Goal: Task Accomplishment & Management: Manage account settings

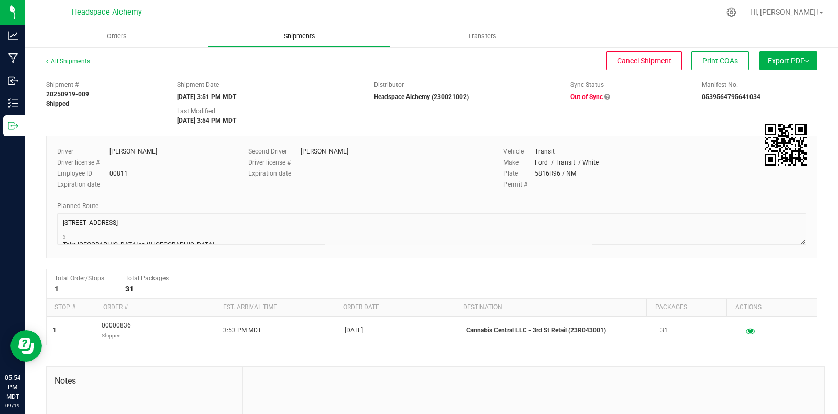
click at [274, 39] on span "Shipments" at bounding box center [300, 35] width 60 height 9
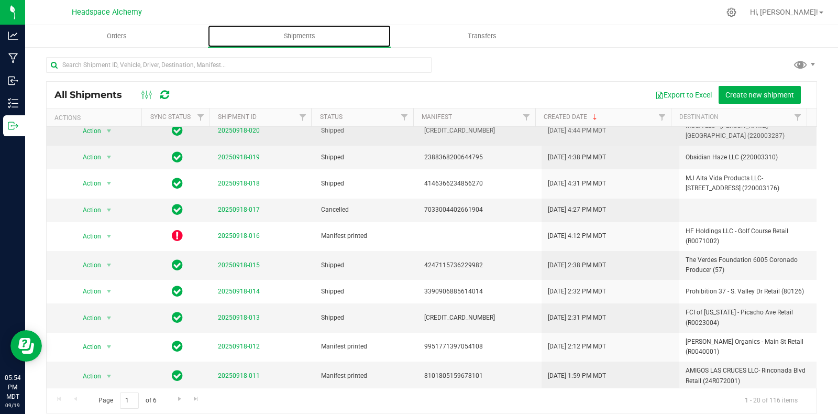
scroll to position [284, 0]
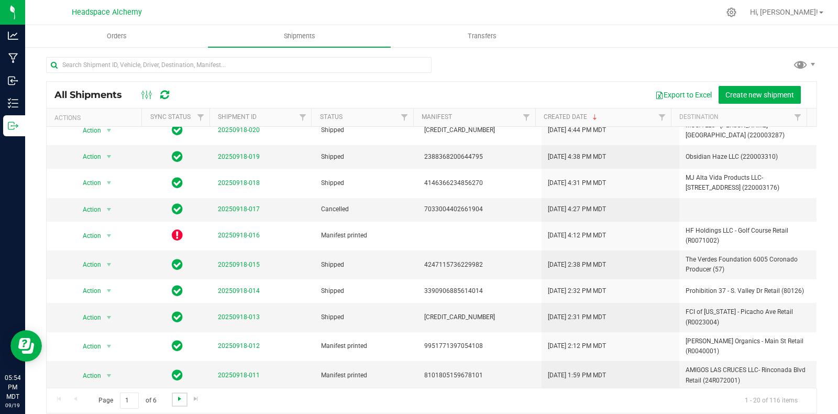
click at [175, 397] on span "Go to the next page" at bounding box center [179, 398] width 8 height 8
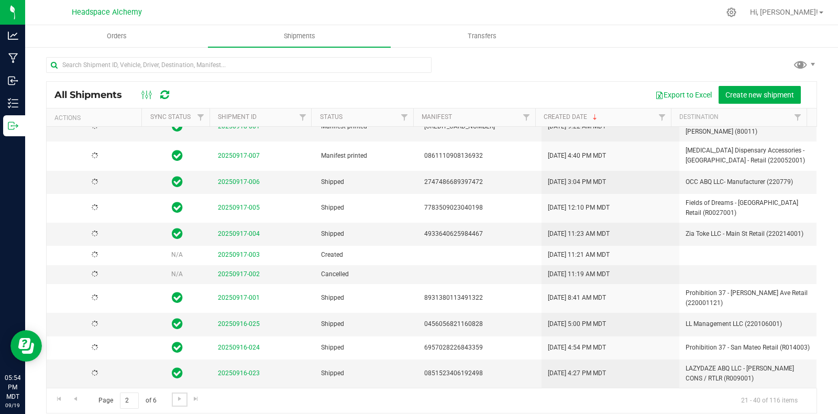
scroll to position [0, 0]
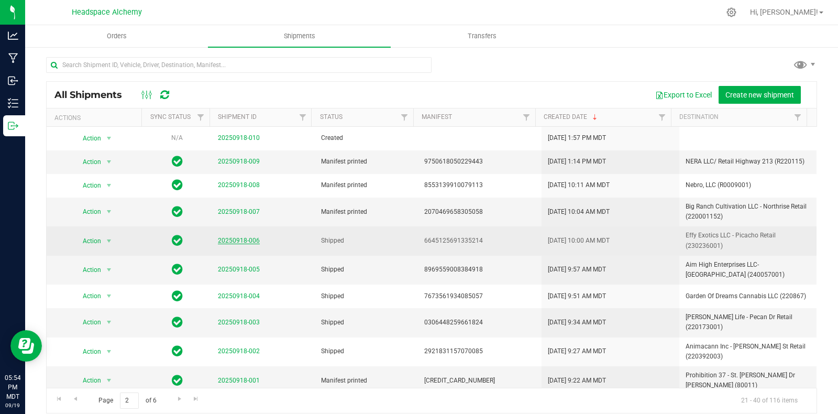
click at [240, 238] on link "20250918-006" at bounding box center [239, 240] width 42 height 7
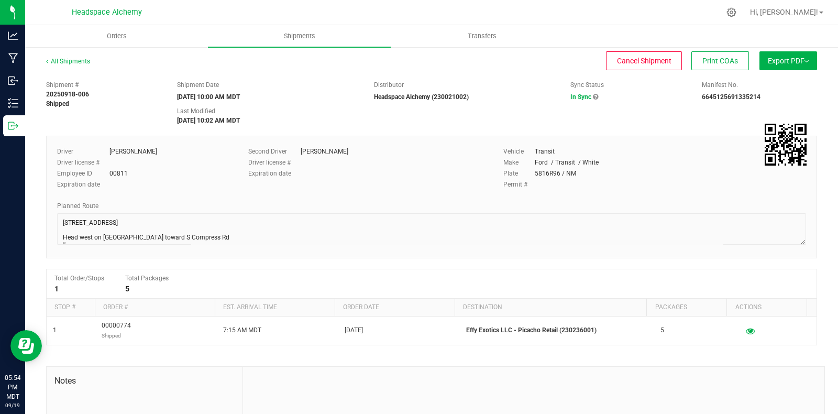
click at [776, 59] on span "Export PDF" at bounding box center [788, 61] width 41 height 8
click at [752, 85] on span "Manifest by Package ID" at bounding box center [772, 83] width 67 height 7
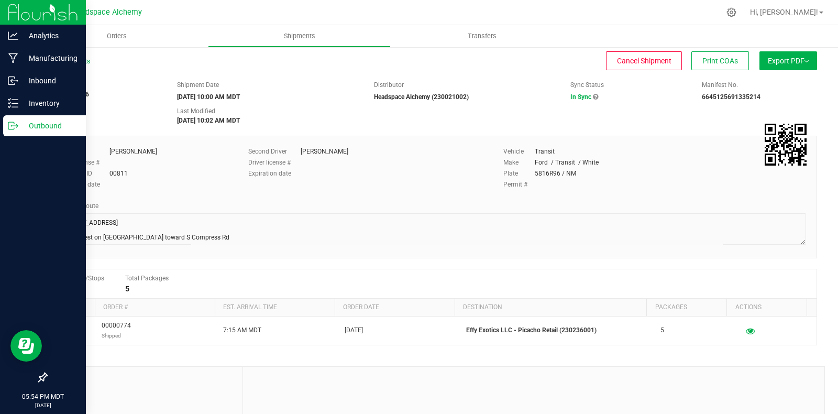
click at [24, 124] on p "Outbound" at bounding box center [49, 125] width 63 height 13
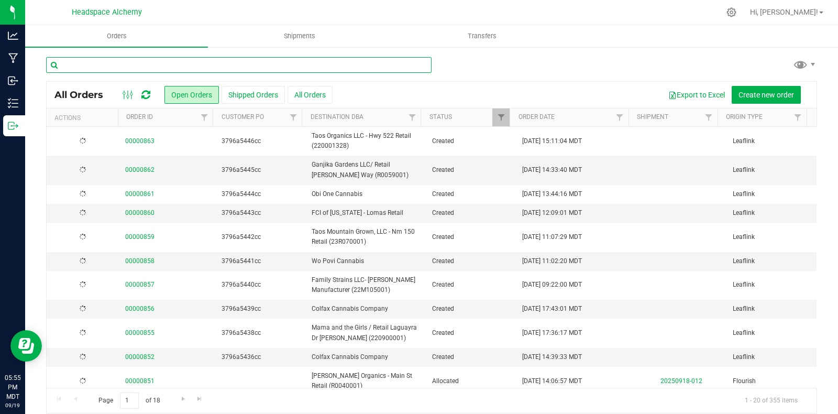
click at [188, 69] on input "text" at bounding box center [238, 65] width 385 height 16
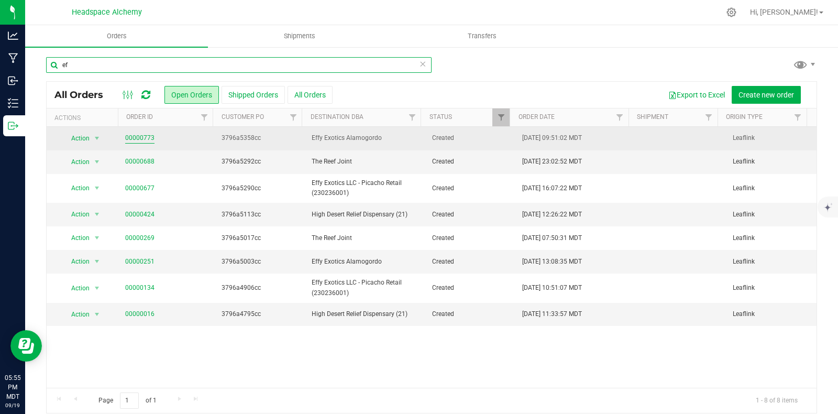
type input "ef"
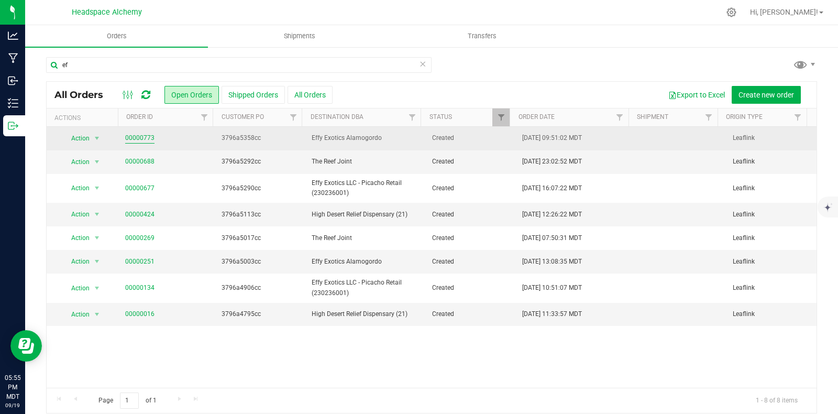
click at [141, 136] on link "00000773" at bounding box center [139, 138] width 29 height 10
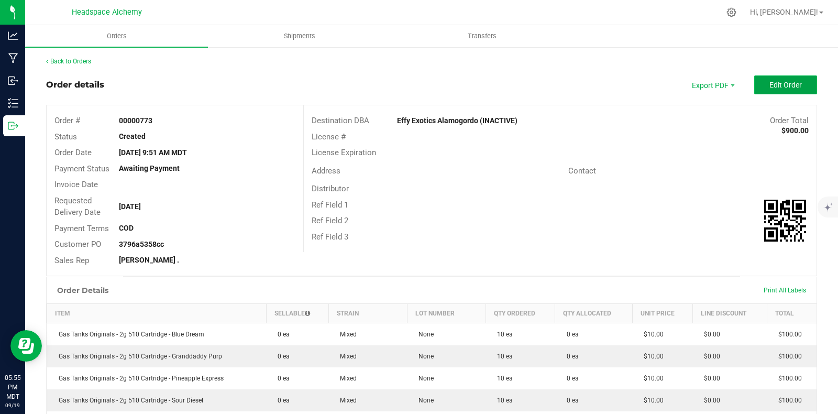
click at [769, 87] on span "Edit Order" at bounding box center [785, 85] width 32 height 8
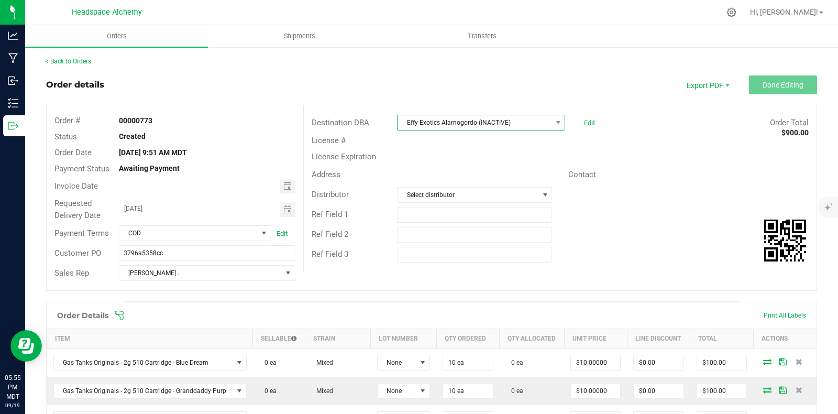
click at [520, 115] on span "Effy Exotics Alamogordo (INACTIVE)" at bounding box center [474, 122] width 154 height 15
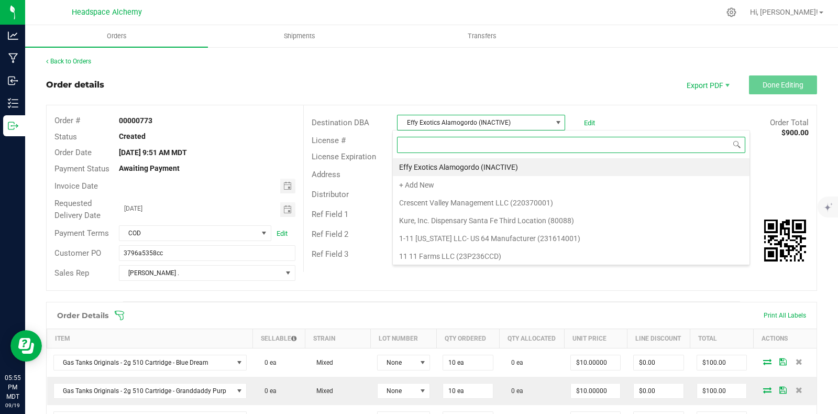
scroll to position [15, 165]
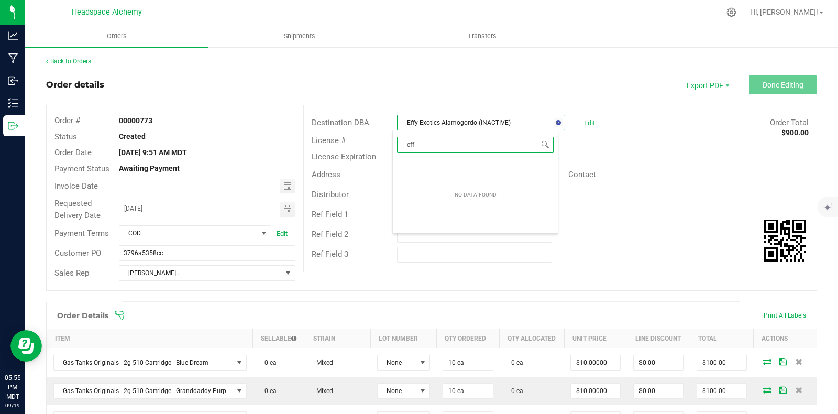
type input "effy"
click at [521, 123] on span "Effy Exotics Alamogordo (INACTIVE)" at bounding box center [474, 122] width 154 height 15
click at [524, 122] on span "Effy Exotics Alamogordo (INACTIVE)" at bounding box center [474, 122] width 154 height 15
click at [555, 122] on span at bounding box center [558, 122] width 8 height 8
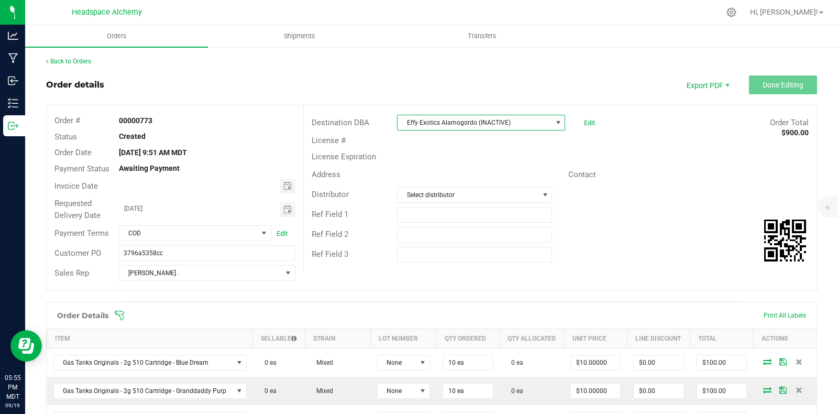
drag, startPoint x: 554, startPoint y: 123, endPoint x: 548, endPoint y: 124, distance: 5.9
click at [554, 123] on span at bounding box center [558, 122] width 8 height 8
click at [554, 124] on span at bounding box center [558, 122] width 8 height 8
click at [531, 118] on span "Effy Exotics Alamogordo (INACTIVE)" at bounding box center [474, 122] width 154 height 15
click at [554, 121] on span at bounding box center [558, 122] width 8 height 8
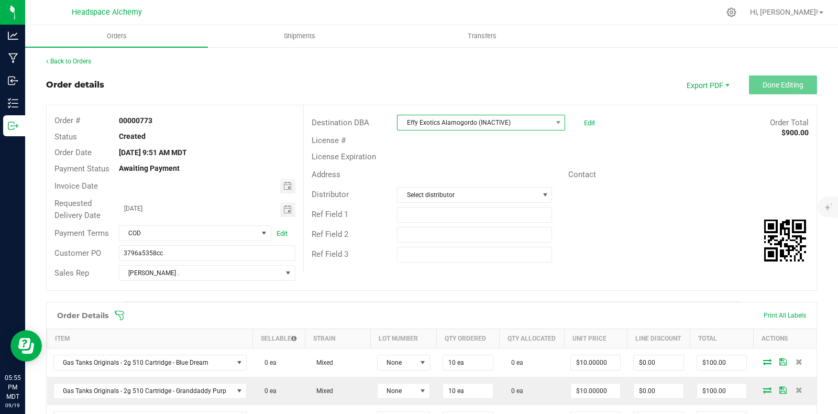
click at [511, 120] on span "Effy Exotics Alamogordo (INACTIVE)" at bounding box center [474, 122] width 154 height 15
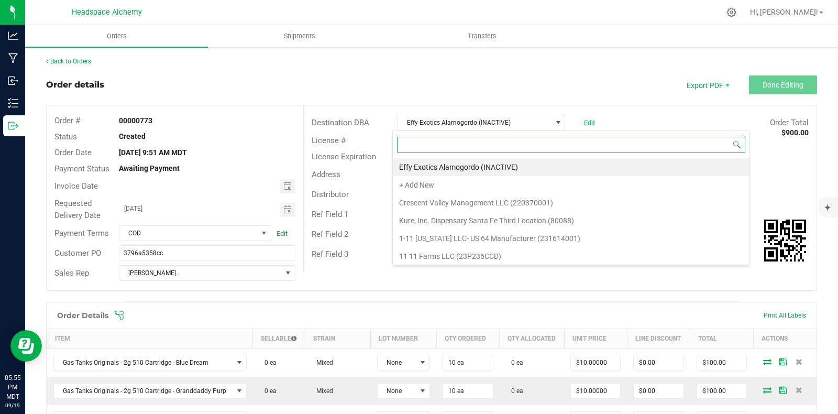
click at [461, 145] on input at bounding box center [571, 145] width 348 height 16
click at [415, 146] on input at bounding box center [571, 145] width 348 height 16
type input "eff"
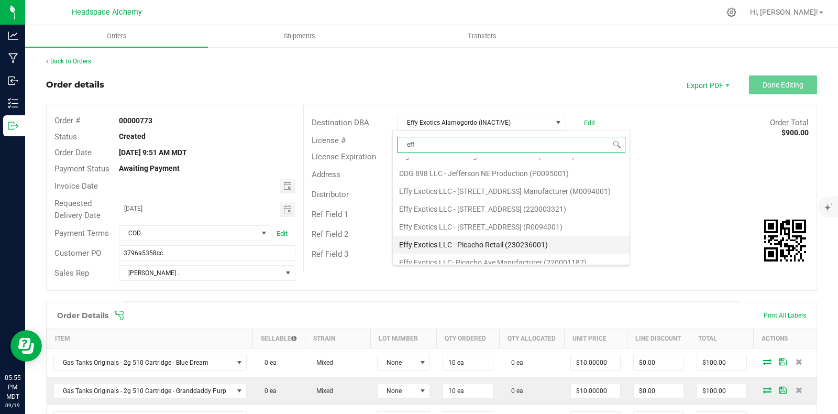
scroll to position [106, 0]
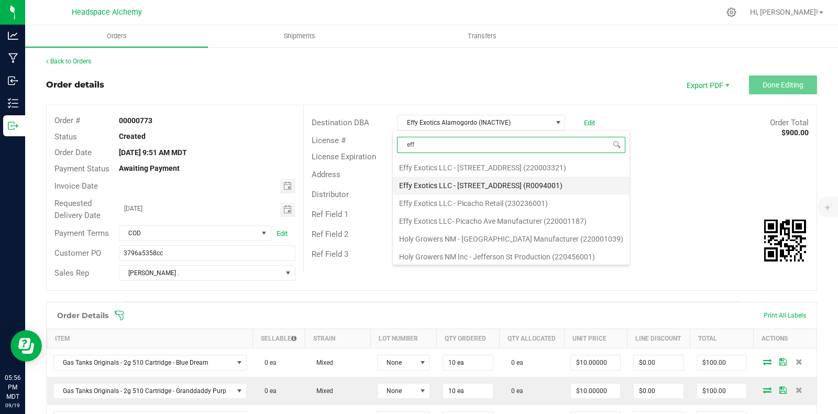
click at [504, 184] on li "Effy Exotics LLC - [STREET_ADDRESS] (R0094001)" at bounding box center [511, 185] width 237 height 18
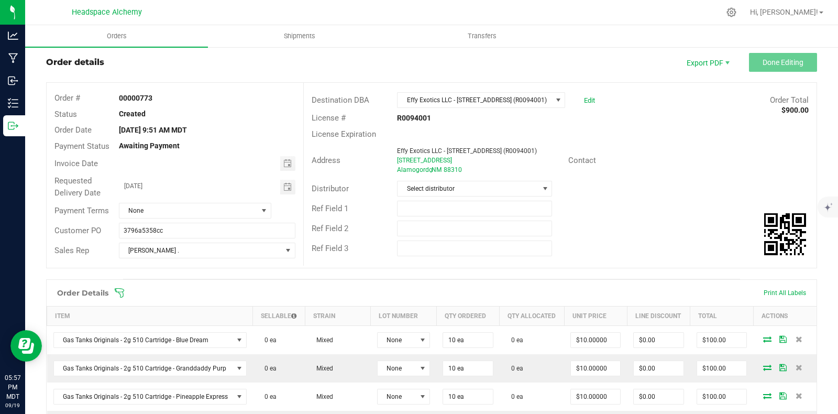
scroll to position [0, 0]
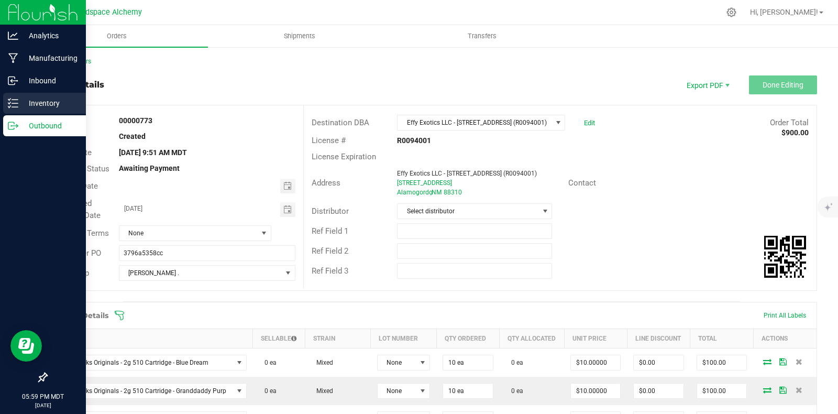
click at [16, 98] on icon at bounding box center [13, 103] width 10 height 10
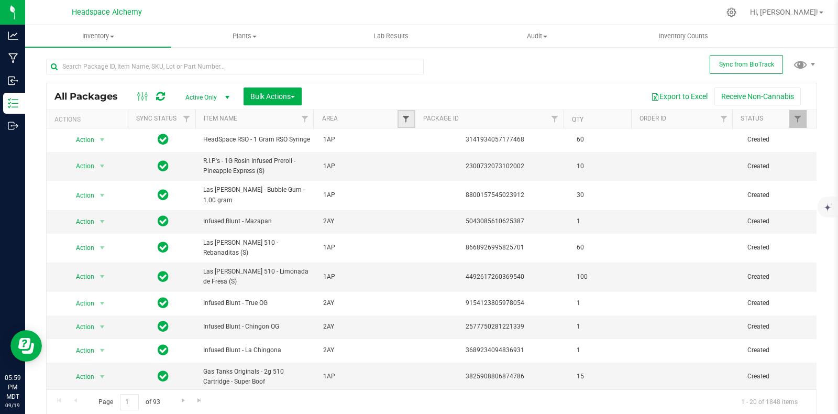
click at [402, 118] on span "Filter" at bounding box center [406, 119] width 8 height 8
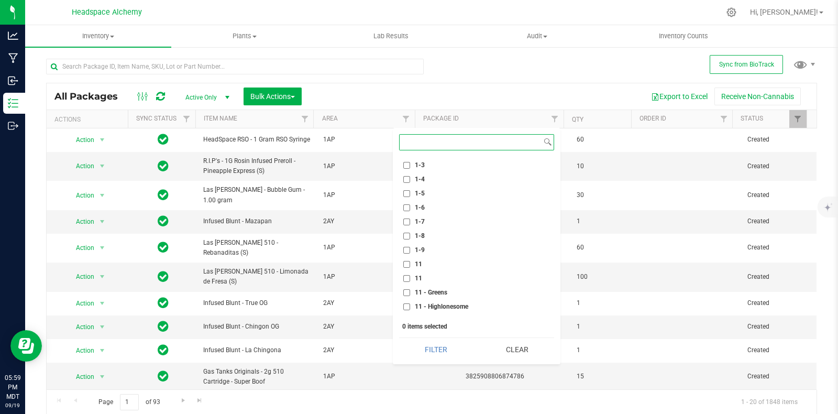
scroll to position [327, 0]
drag, startPoint x: 407, startPoint y: 243, endPoint x: 413, endPoint y: 261, distance: 19.2
click at [407, 243] on input "11" at bounding box center [406, 246] width 7 height 7
checkbox input "true"
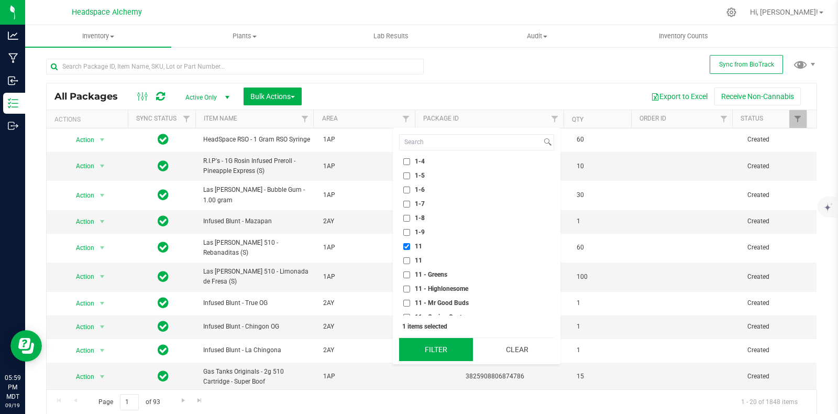
click at [433, 345] on button "Filter" at bounding box center [436, 349] width 74 height 23
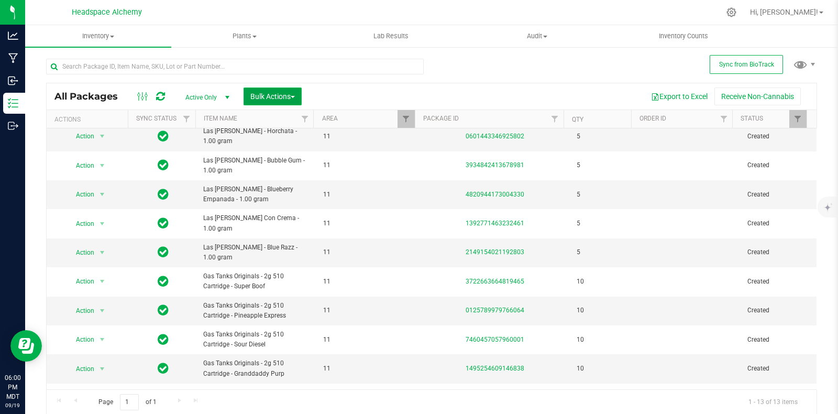
click at [285, 101] on button "Bulk Actions" at bounding box center [273, 96] width 58 height 18
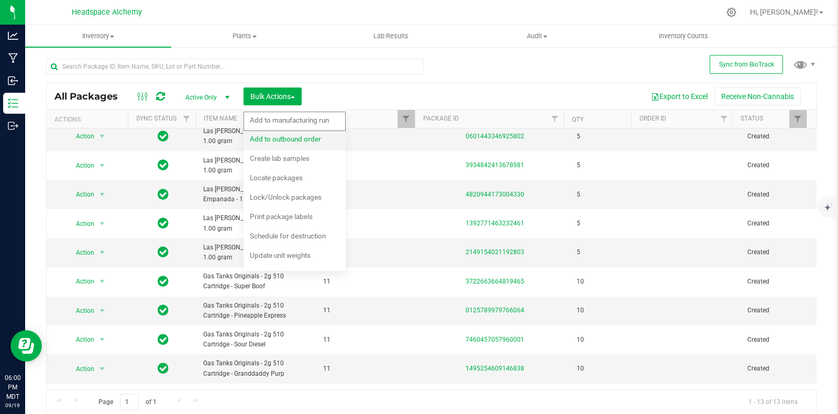
click at [293, 143] on div "Add to outbound order" at bounding box center [292, 140] width 85 height 17
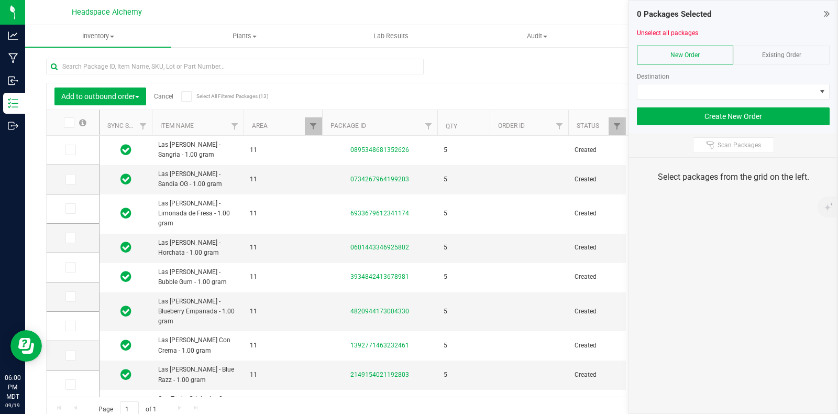
click at [788, 52] on span "Existing Order" at bounding box center [781, 54] width 39 height 7
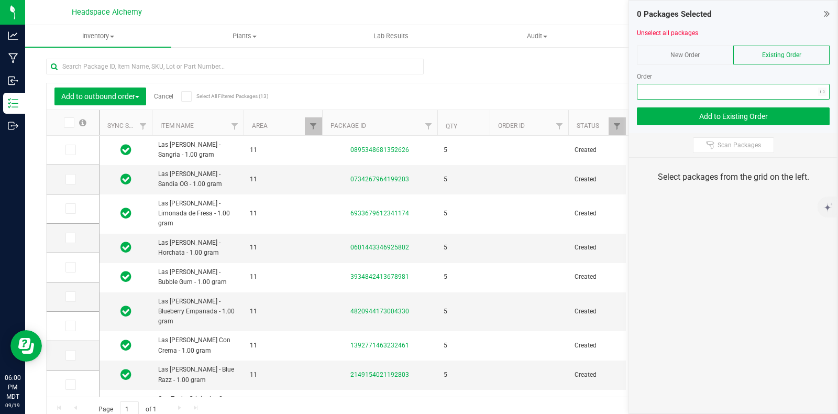
click at [810, 87] on span "NO DATA FOUND" at bounding box center [726, 91] width 179 height 15
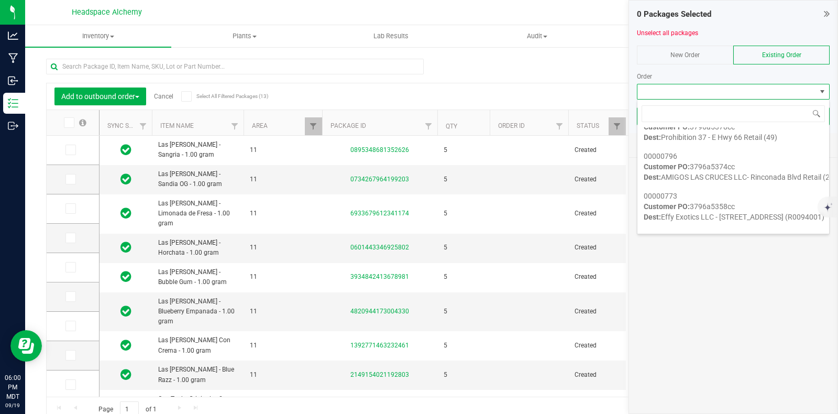
scroll to position [1440, 0]
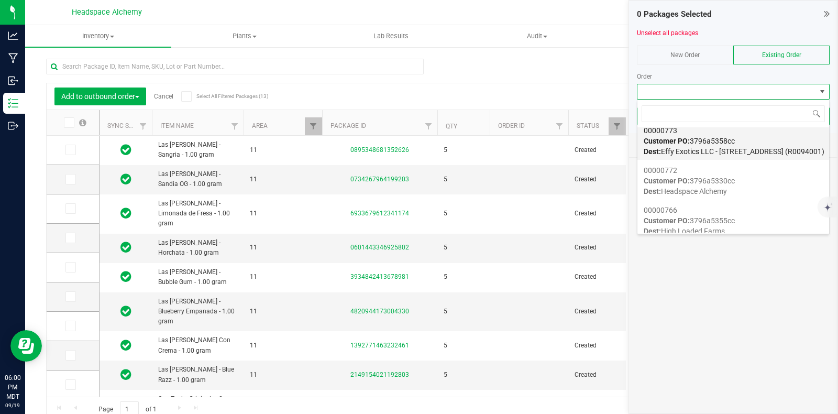
click at [749, 143] on div "00000773 Customer PO: 3796a5358cc Dest: Effy Exotics LLC - 1408 Black St Retail…" at bounding box center [733, 141] width 179 height 40
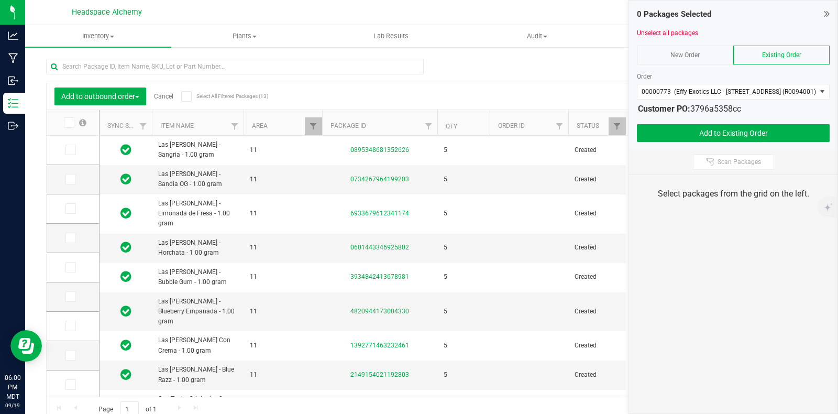
click at [186, 96] on icon at bounding box center [186, 96] width 7 height 0
click at [0, 0] on input "Select All Filtered Packages (13)" at bounding box center [0, 0] width 0 height 0
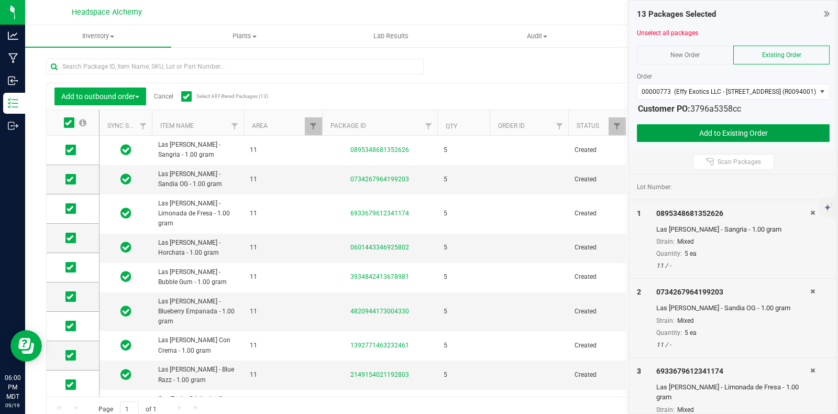
click at [728, 131] on button "Add to Existing Order" at bounding box center [733, 133] width 193 height 18
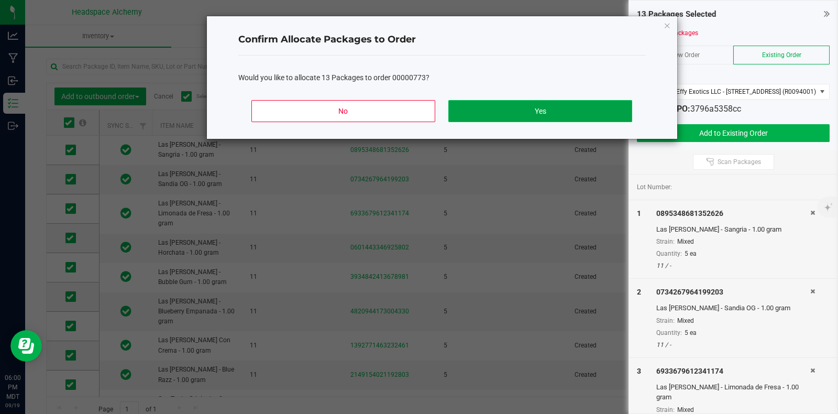
click at [545, 109] on button "Yes" at bounding box center [539, 111] width 183 height 22
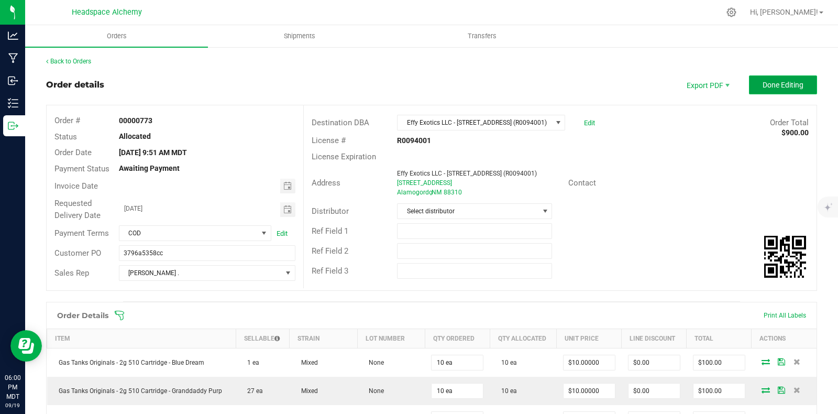
click at [767, 83] on span "Done Editing" at bounding box center [783, 85] width 41 height 8
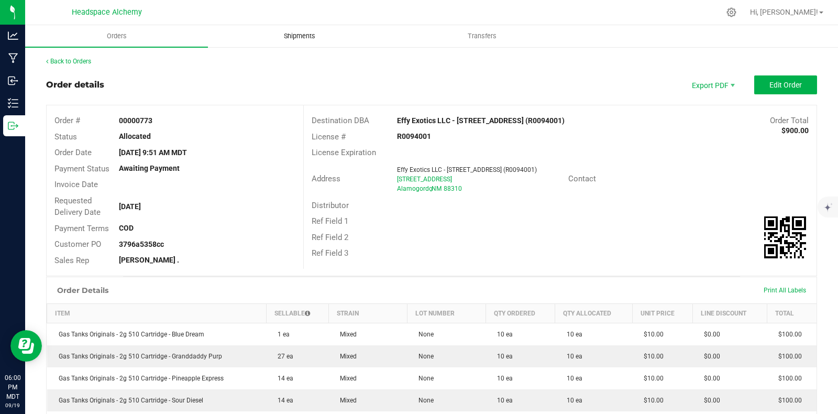
click at [307, 37] on span "Shipments" at bounding box center [300, 35] width 60 height 9
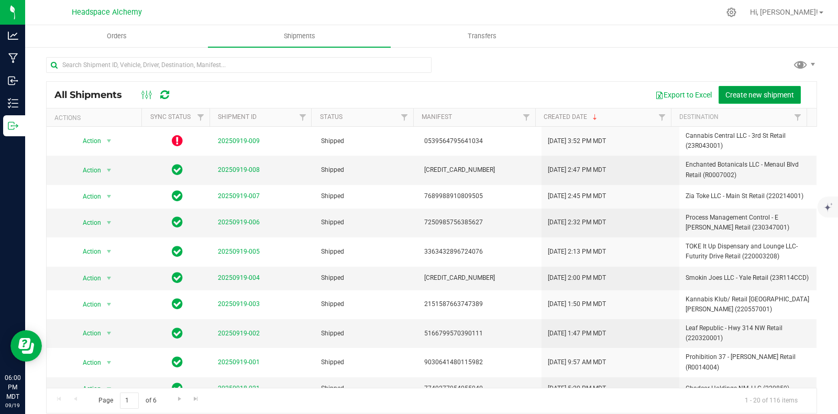
click at [753, 87] on button "Create new shipment" at bounding box center [760, 95] width 82 height 18
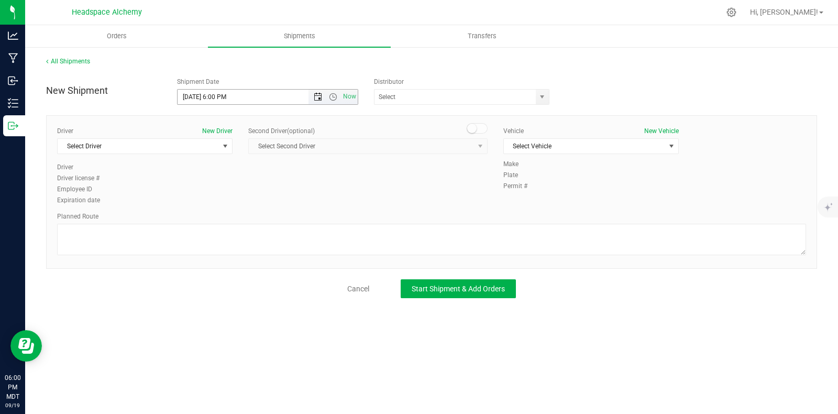
click at [319, 96] on span "Open the date view" at bounding box center [318, 97] width 8 height 8
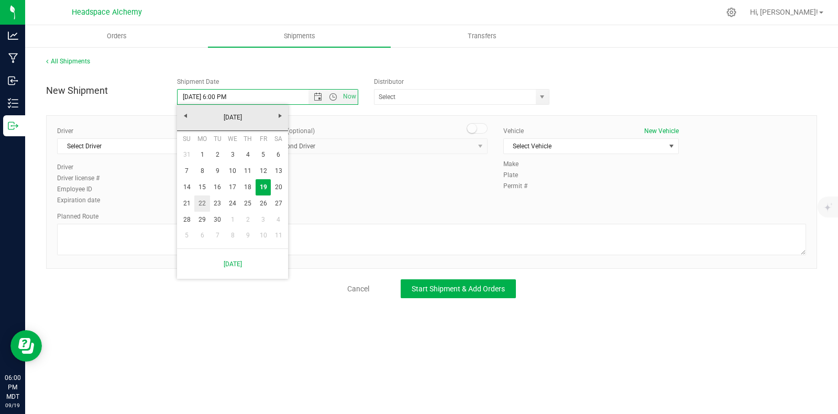
drag, startPoint x: 206, startPoint y: 200, endPoint x: 216, endPoint y: 193, distance: 12.8
click at [205, 200] on link "22" at bounding box center [201, 203] width 15 height 16
type input "9/22/2025 6:00 PM"
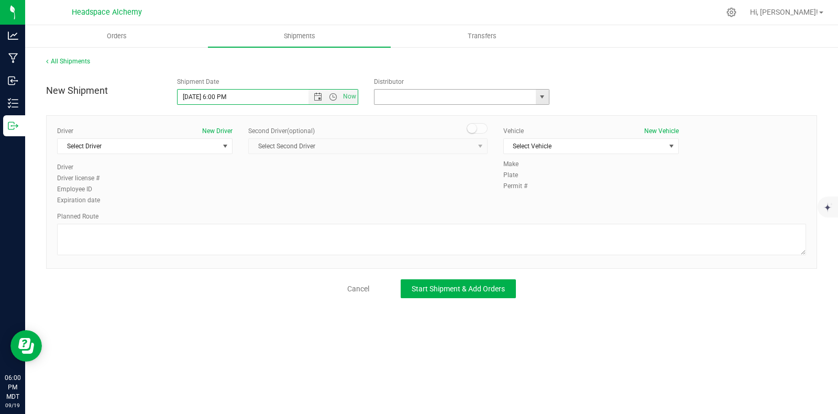
drag, startPoint x: 427, startPoint y: 92, endPoint x: 451, endPoint y: 92, distance: 24.1
click at [434, 92] on input "text" at bounding box center [452, 97] width 157 height 15
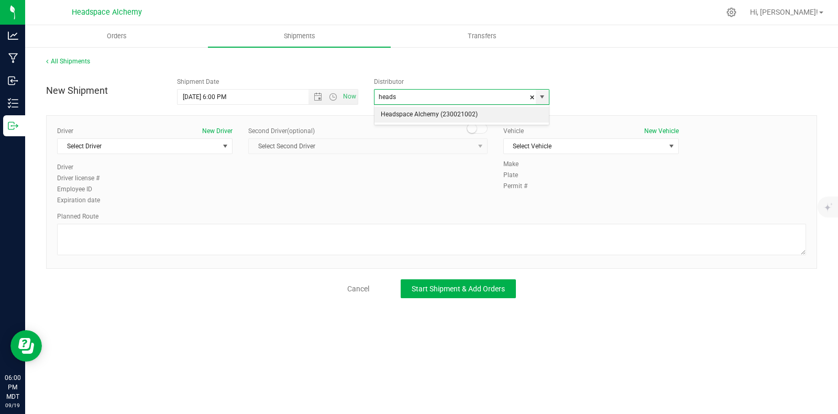
click at [431, 114] on li "Headspace Alchemy (230021002)" at bounding box center [461, 115] width 174 height 16
type input "Headspace Alchemy (230021002)"
click at [214, 146] on span "Select Driver" at bounding box center [138, 146] width 161 height 15
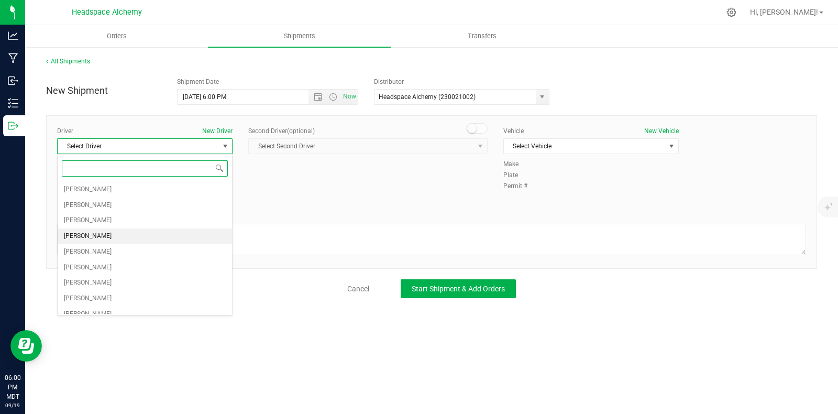
click at [94, 232] on span "[PERSON_NAME]" at bounding box center [88, 236] width 48 height 14
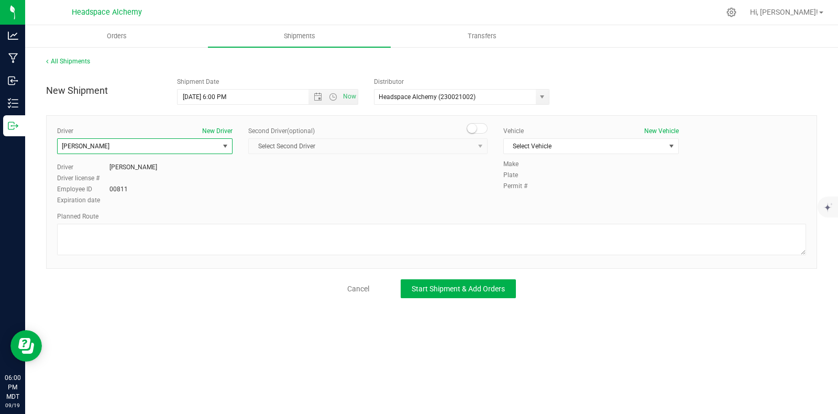
click at [479, 126] on span at bounding box center [477, 128] width 21 height 10
click at [467, 145] on span "Select Second Driver" at bounding box center [361, 146] width 225 height 15
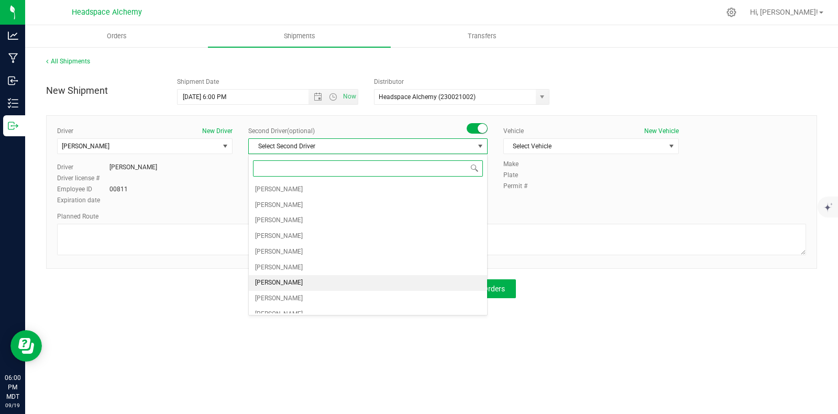
click at [288, 280] on span "[PERSON_NAME]" at bounding box center [279, 283] width 48 height 14
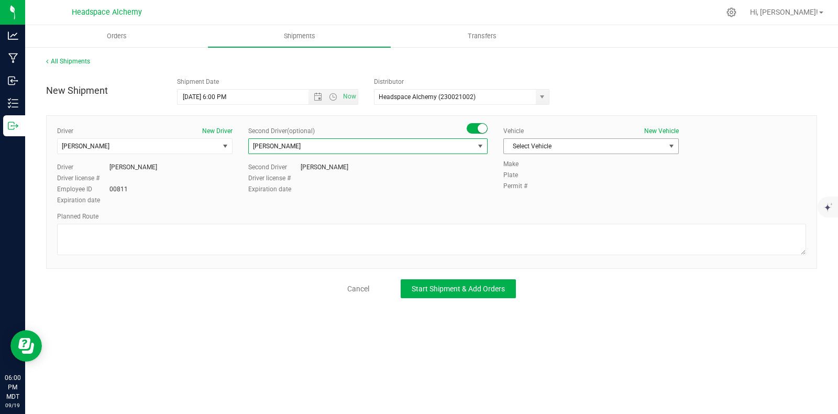
click at [584, 146] on span "Select Vehicle" at bounding box center [584, 146] width 161 height 15
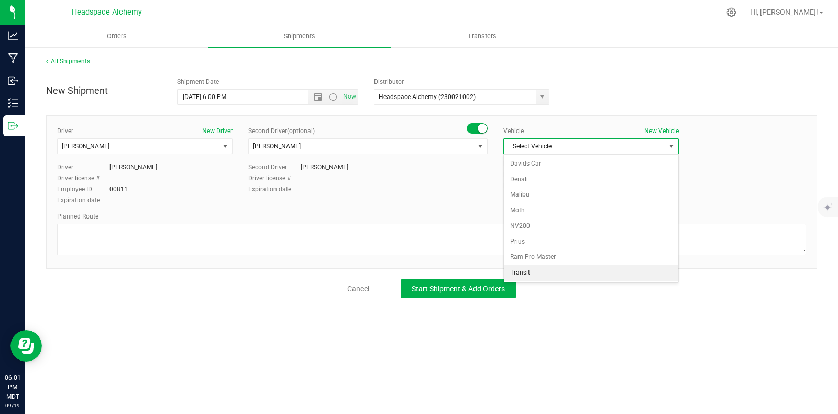
click at [524, 266] on li "Transit" at bounding box center [591, 273] width 174 height 16
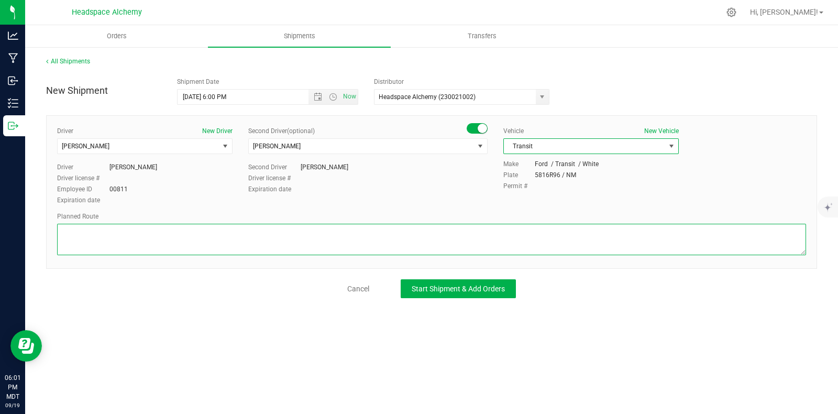
drag, startPoint x: 478, startPoint y: 245, endPoint x: 465, endPoint y: 217, distance: 30.7
click at [477, 245] on textarea at bounding box center [431, 239] width 749 height 31
paste textarea "[STREET_ADDRESS]  Take [GEOGRAPHIC_DATA] to W [GEOGRAPHIC_DATA] 4 min (1.2 mi)…"
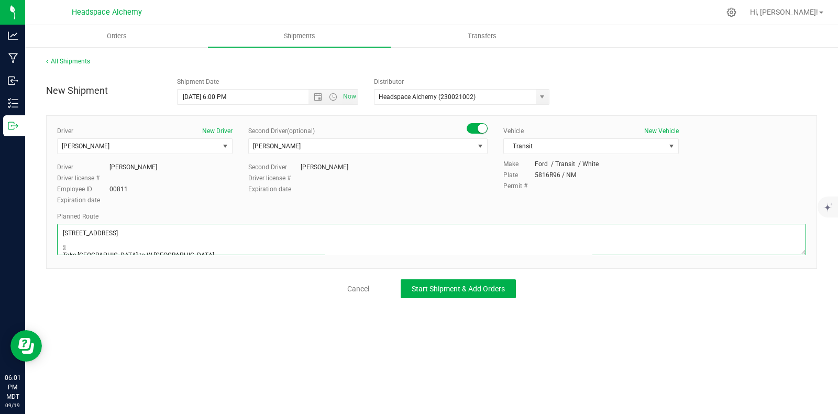
scroll to position [101, 0]
type textarea "[STREET_ADDRESS]  Take [GEOGRAPHIC_DATA] to W [GEOGRAPHIC_DATA] 4 min (1.2 mi)…"
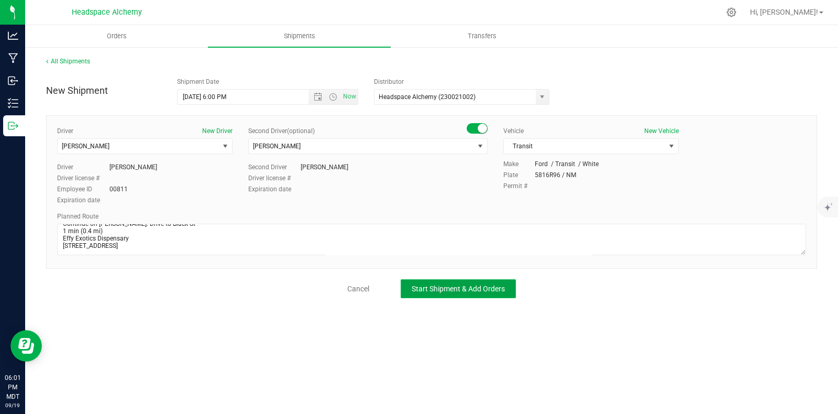
click at [450, 289] on span "Start Shipment & Add Orders" at bounding box center [458, 288] width 93 height 8
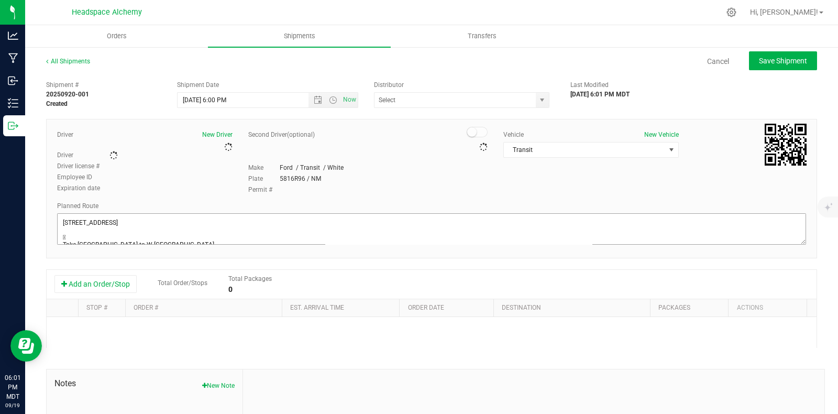
type input "Headspace Alchemy (230021002)"
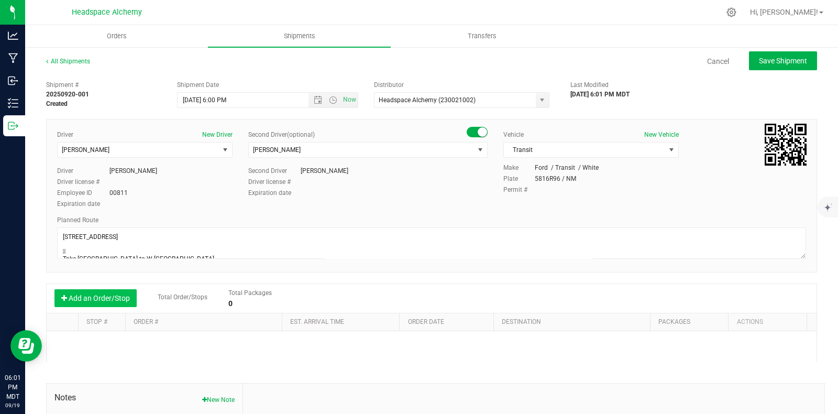
click at [106, 294] on button "Add an Order/Stop" at bounding box center [95, 298] width 82 height 18
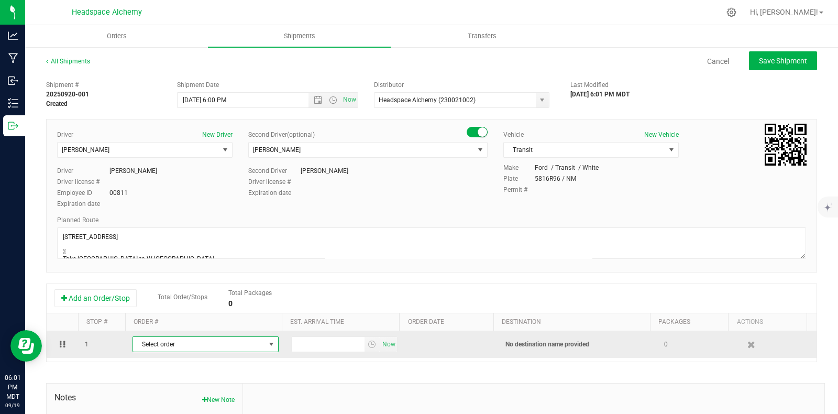
click at [256, 339] on span "Select order" at bounding box center [199, 344] width 132 height 15
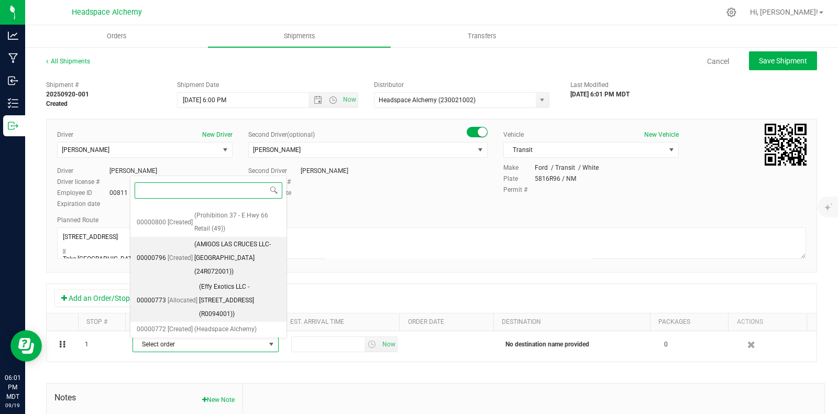
scroll to position [1019, 0]
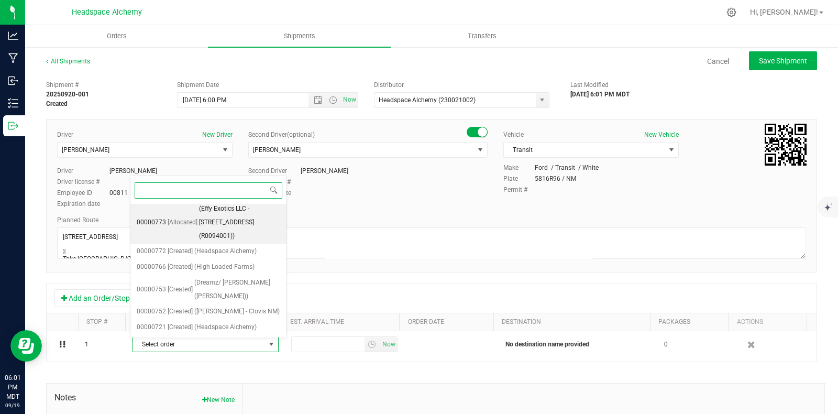
click at [225, 242] on span "(Effy Exotics LLC - 1408 Black St Retail (R0094001))" at bounding box center [239, 222] width 81 height 40
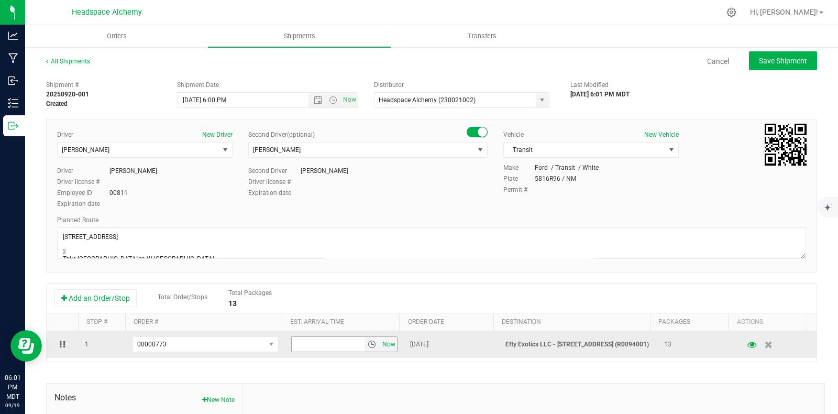
click at [380, 347] on span "Now" at bounding box center [389, 344] width 18 height 15
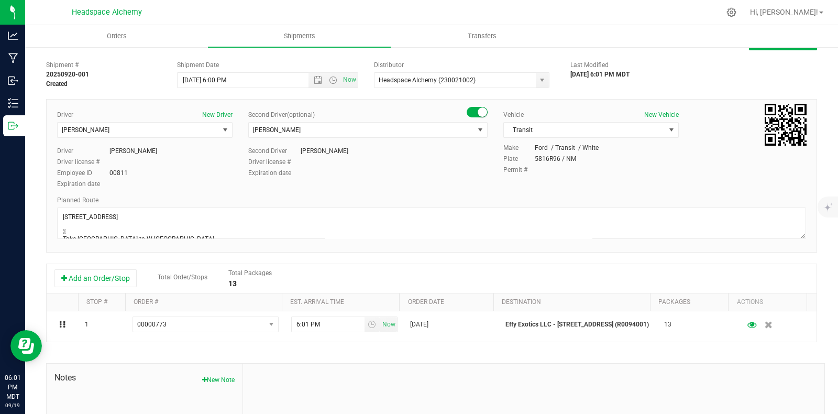
scroll to position [0, 0]
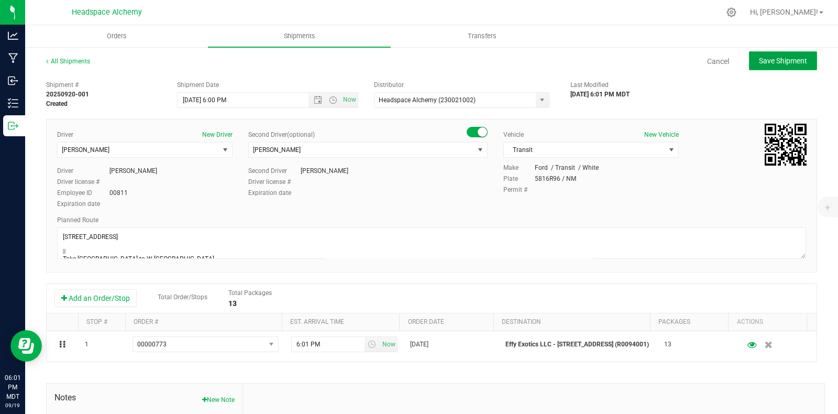
click at [770, 63] on span "Save Shipment" at bounding box center [783, 61] width 48 height 8
type input "9/23/2025 12:00 AM"
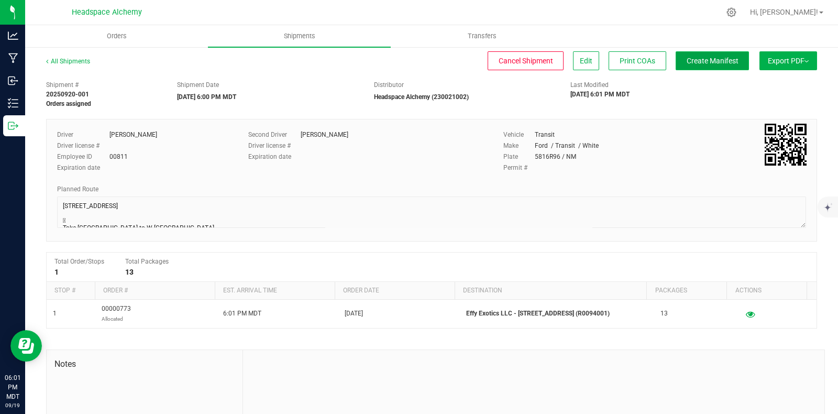
click at [705, 61] on span "Create Manifest" at bounding box center [713, 61] width 52 height 8
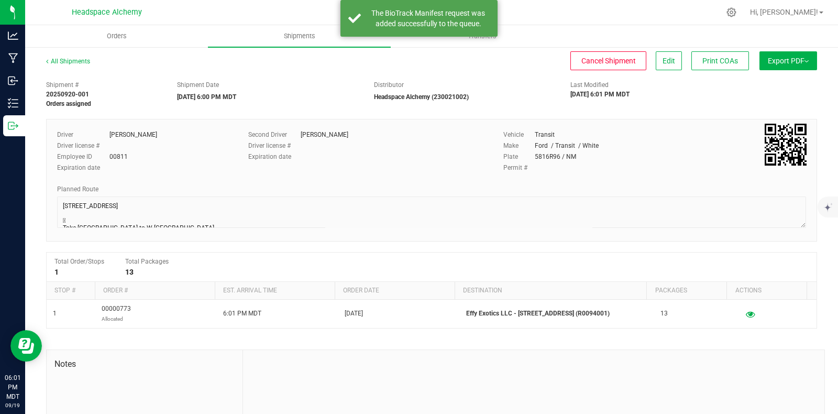
click at [772, 47] on ul "Orders Shipments Transfers" at bounding box center [444, 36] width 838 height 23
click at [780, 57] on span "Export PDF" at bounding box center [788, 61] width 41 height 8
click at [762, 83] on span "Manifest by Package ID" at bounding box center [772, 83] width 67 height 7
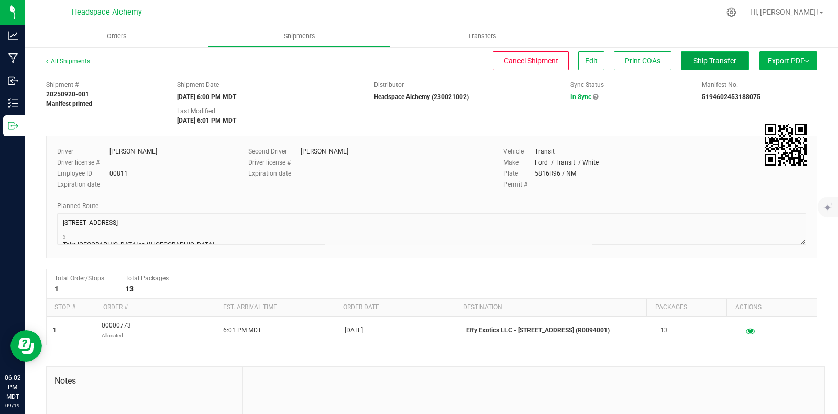
click at [701, 57] on span "Ship Transfer" at bounding box center [714, 61] width 43 height 8
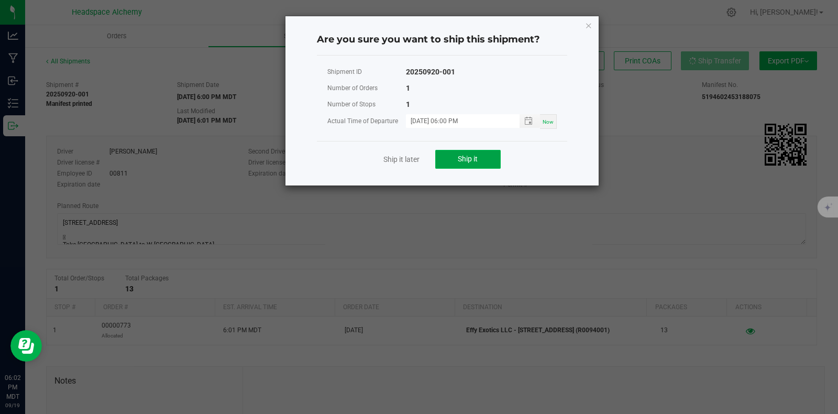
click at [462, 158] on span "Ship it" at bounding box center [468, 158] width 20 height 8
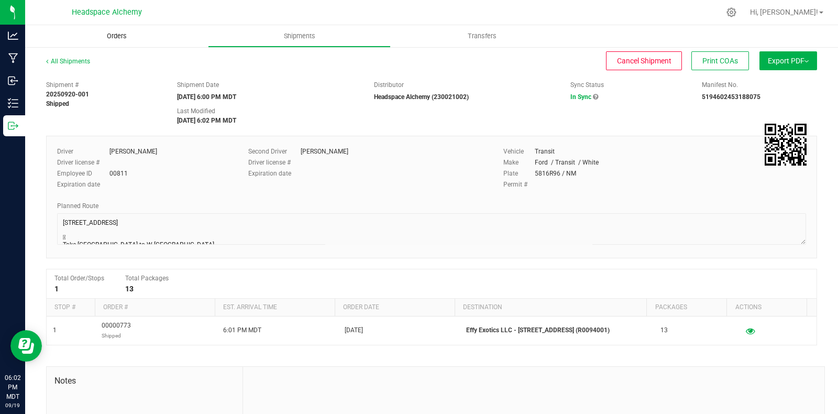
click at [108, 37] on span "Orders" at bounding box center [117, 35] width 48 height 9
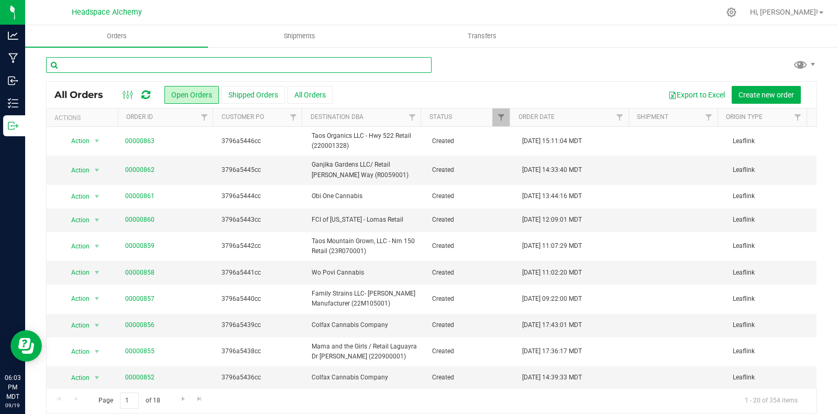
click at [152, 59] on input "text" at bounding box center [238, 65] width 385 height 16
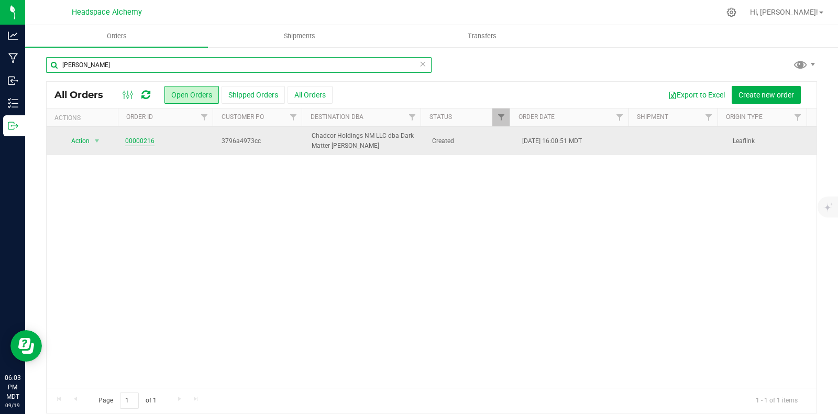
type input "[PERSON_NAME]"
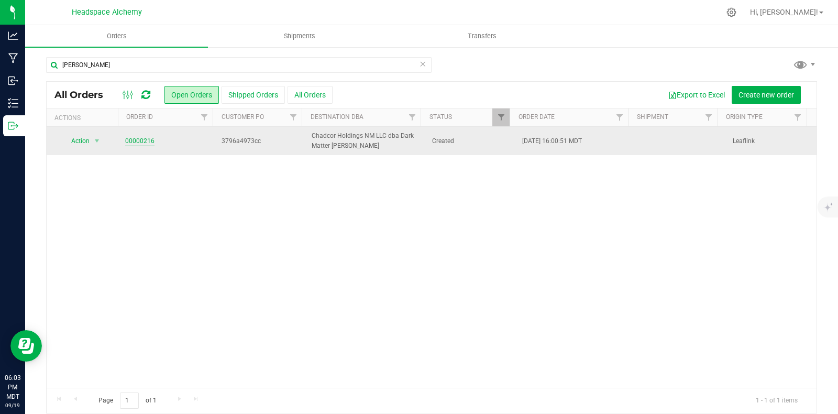
click at [145, 140] on link "00000216" at bounding box center [139, 141] width 29 height 10
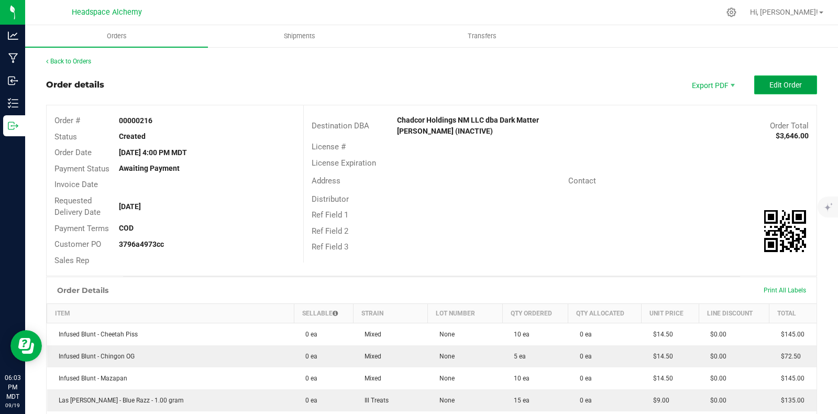
click at [776, 83] on span "Edit Order" at bounding box center [785, 85] width 32 height 8
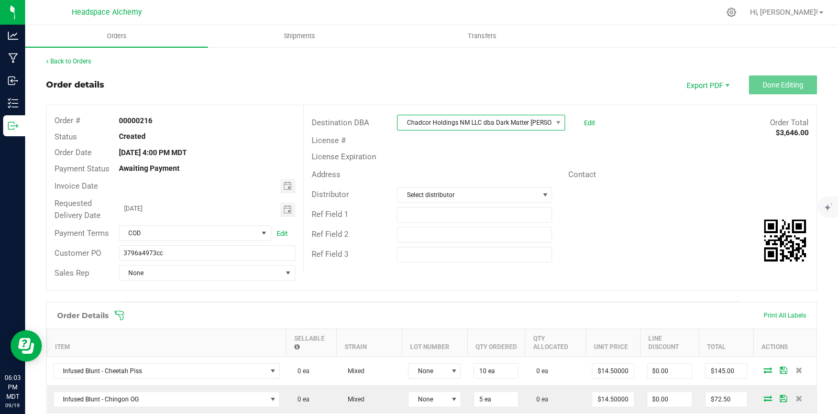
drag, startPoint x: 539, startPoint y: 120, endPoint x: 521, endPoint y: 124, distance: 18.6
click at [539, 120] on span "Chadcor Holdings NM LLC dba Dark Matter [PERSON_NAME] (INACTIVE)" at bounding box center [474, 122] width 154 height 15
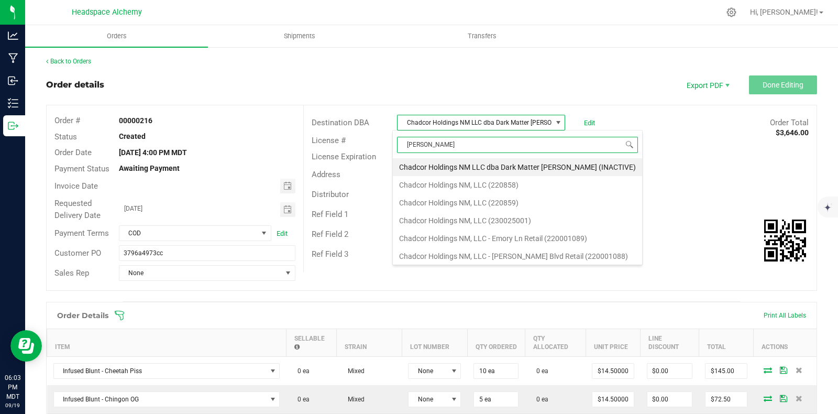
type input "[PERSON_NAME]"
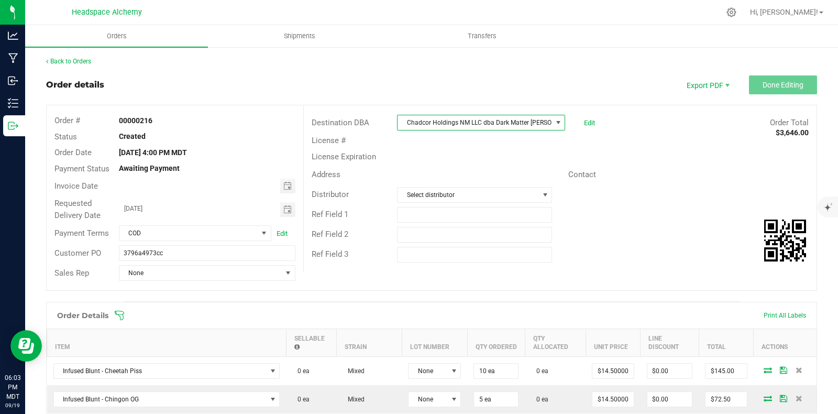
click at [554, 120] on span at bounding box center [558, 122] width 8 height 8
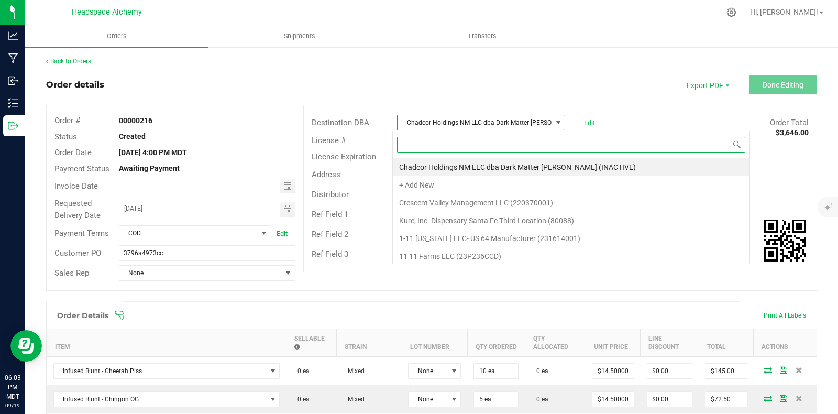
scroll to position [15, 165]
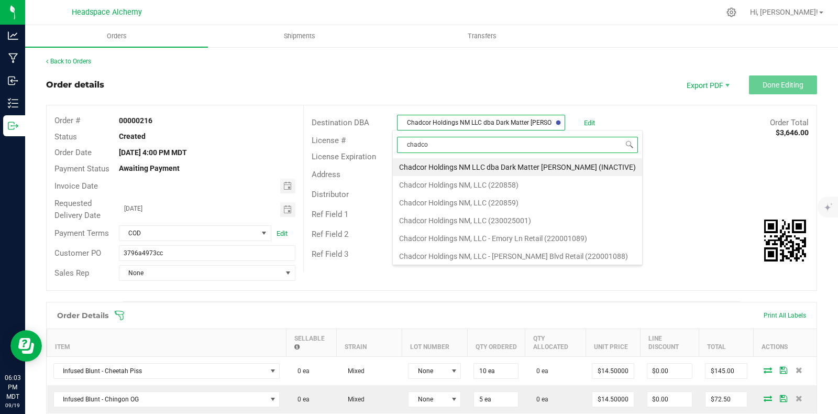
type input "chadcor"
click at [522, 254] on li "Chadcor Holdings NM, LLC - [PERSON_NAME] Blvd Retail (220001088)" at bounding box center [517, 256] width 249 height 18
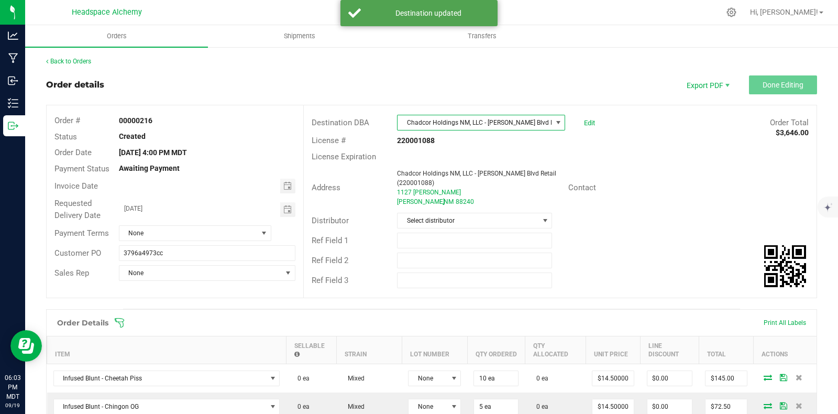
click at [654, 139] on div "License # 220001088" at bounding box center [560, 140] width 513 height 16
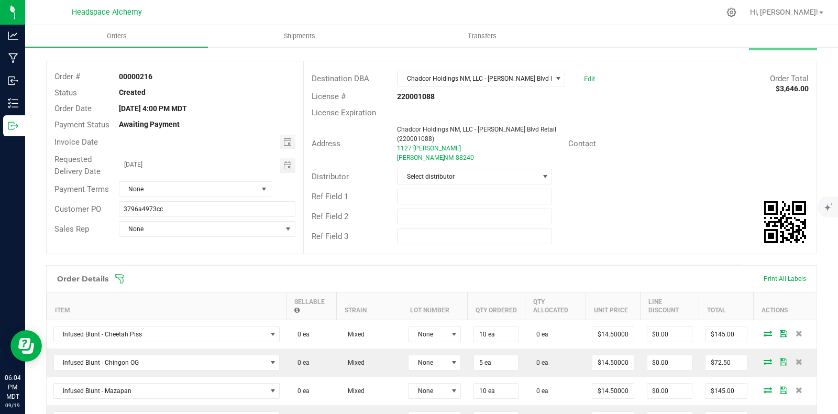
scroll to position [0, 0]
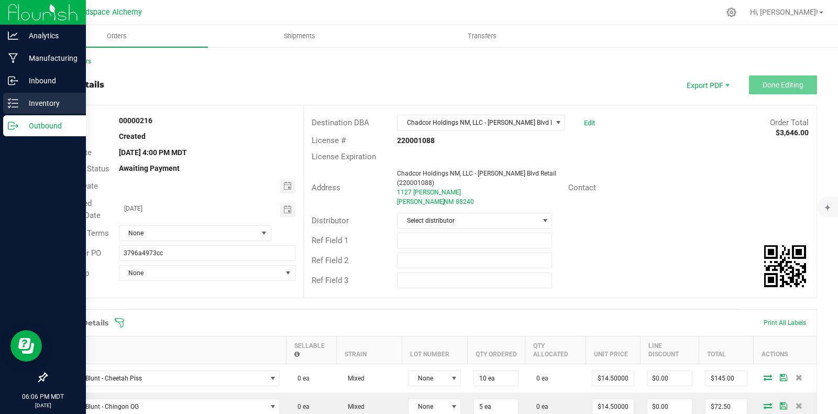
click at [20, 99] on p "Inventory" at bounding box center [49, 103] width 63 height 13
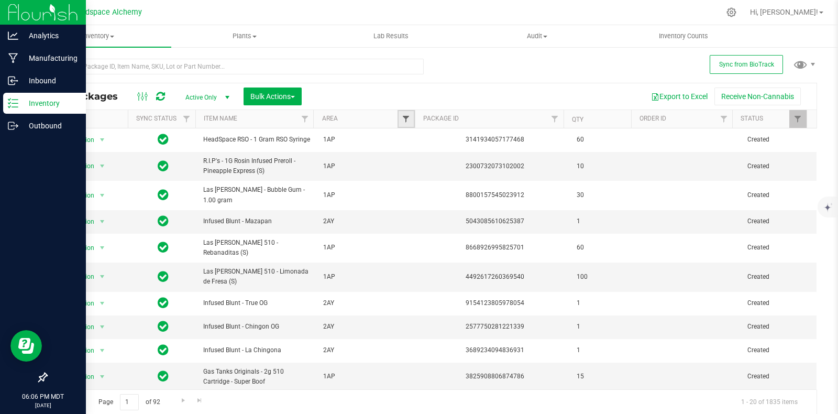
click at [402, 121] on span "Filter" at bounding box center [406, 119] width 8 height 8
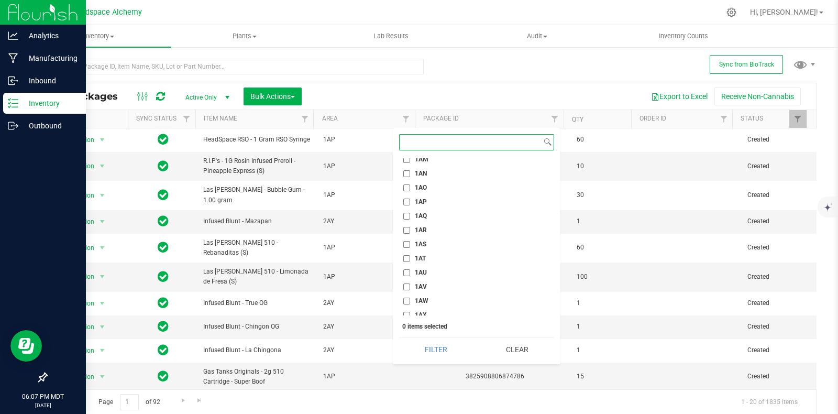
scroll to position [589, 0]
click at [406, 195] on input "1AK" at bounding box center [406, 196] width 7 height 7
checkbox input "true"
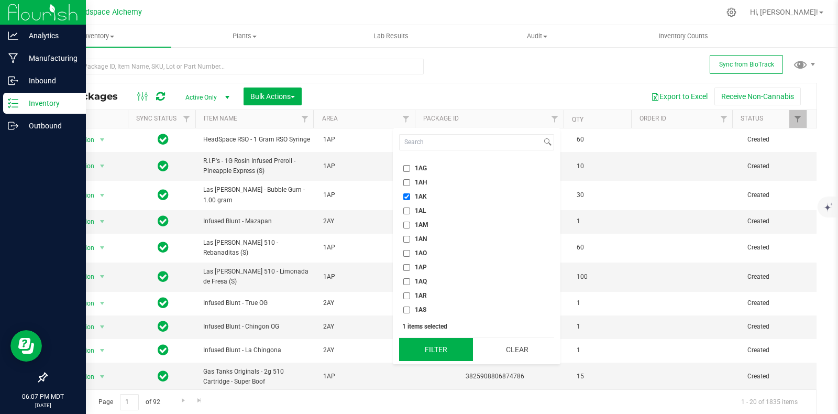
click at [451, 349] on button "Filter" at bounding box center [436, 349] width 74 height 23
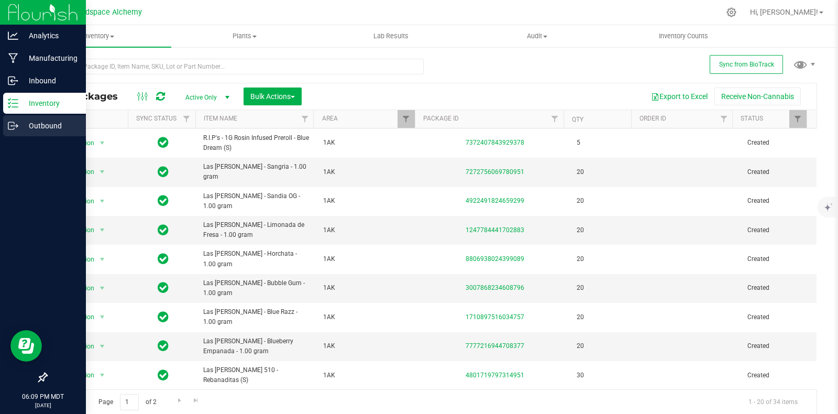
click at [16, 116] on div "Outbound" at bounding box center [44, 125] width 83 height 21
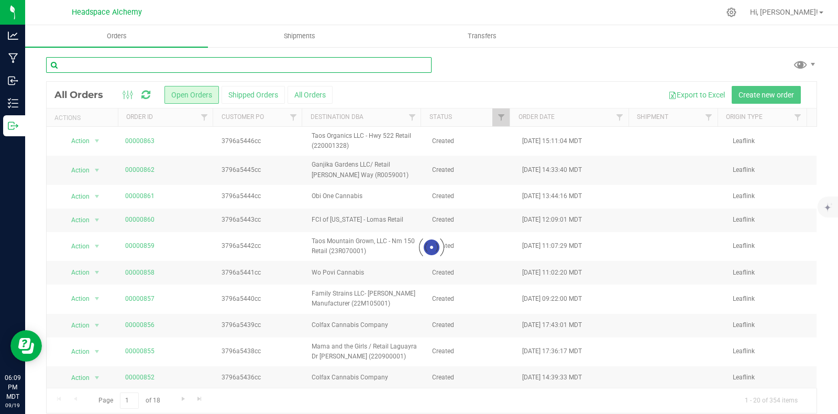
click at [300, 67] on input "text" at bounding box center [238, 65] width 385 height 16
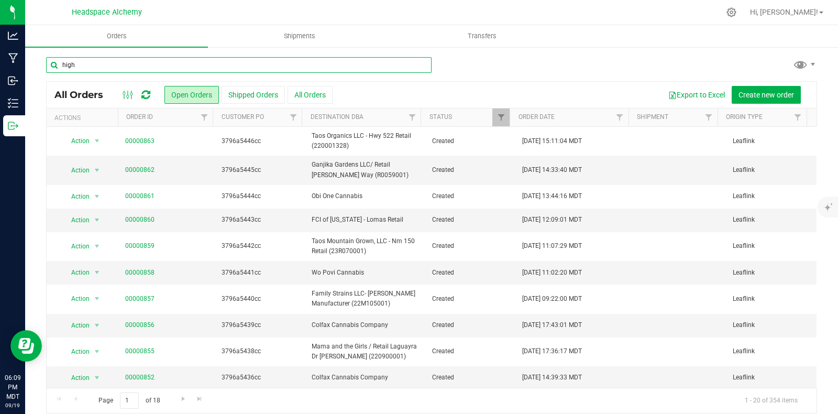
type input "high"
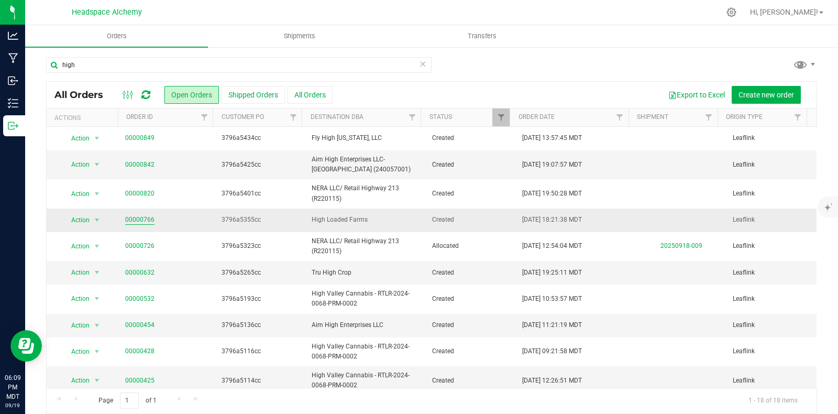
click at [142, 218] on link "00000766" at bounding box center [139, 220] width 29 height 10
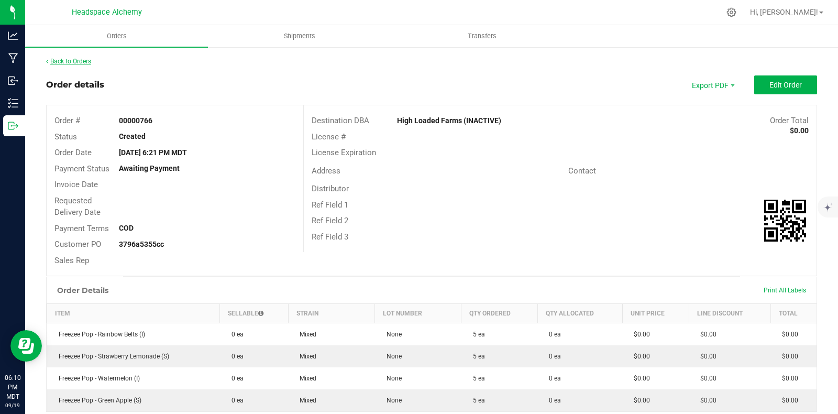
click at [72, 61] on link "Back to Orders" at bounding box center [68, 61] width 45 height 7
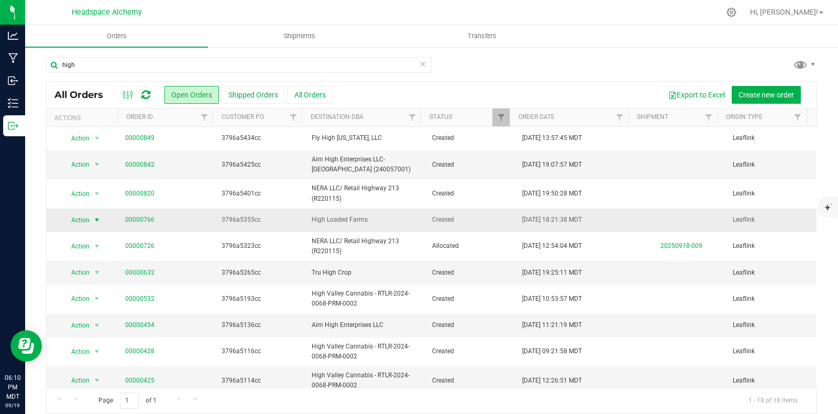
click at [88, 219] on span "Action" at bounding box center [76, 220] width 28 height 15
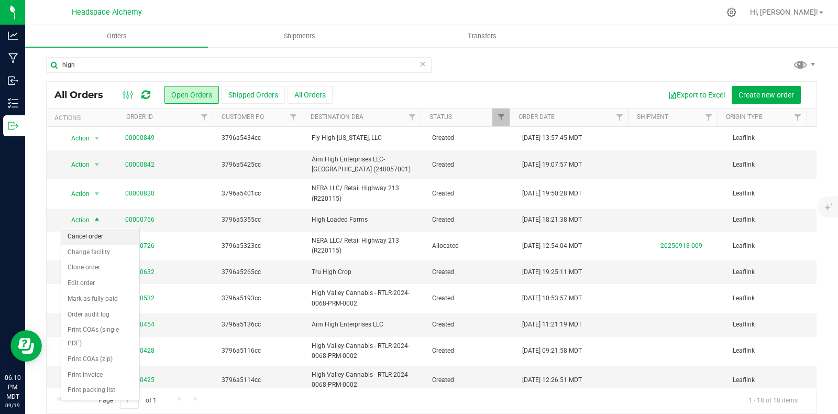
click at [101, 233] on li "Cancel order" at bounding box center [100, 237] width 78 height 16
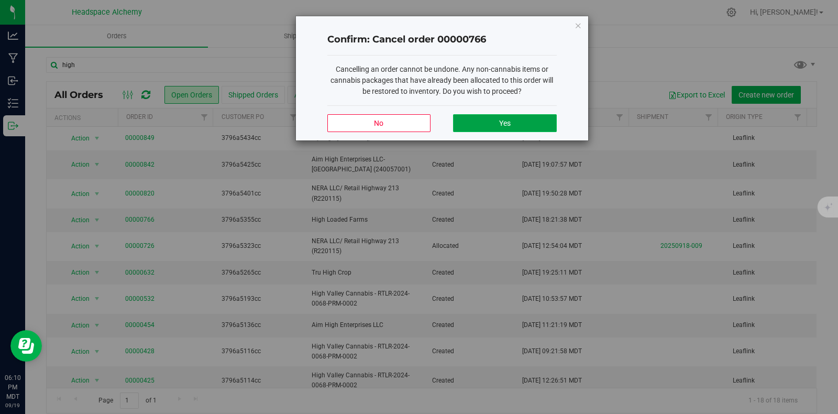
click at [505, 122] on span "Yes" at bounding box center [505, 123] width 12 height 8
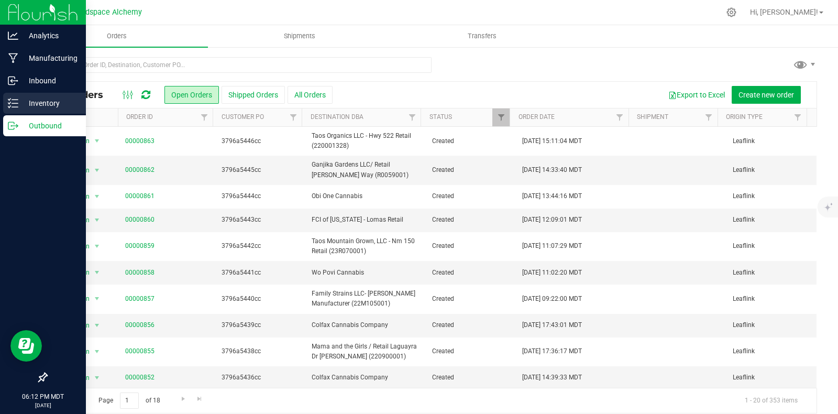
click at [29, 100] on p "Inventory" at bounding box center [49, 103] width 63 height 13
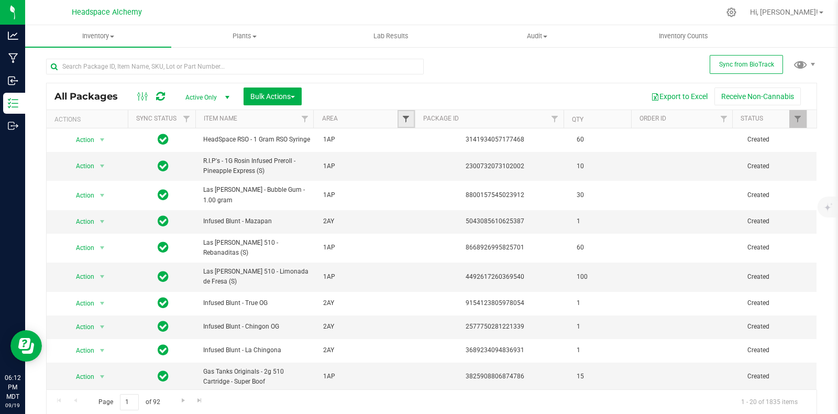
click at [405, 116] on span "Filter" at bounding box center [406, 119] width 8 height 8
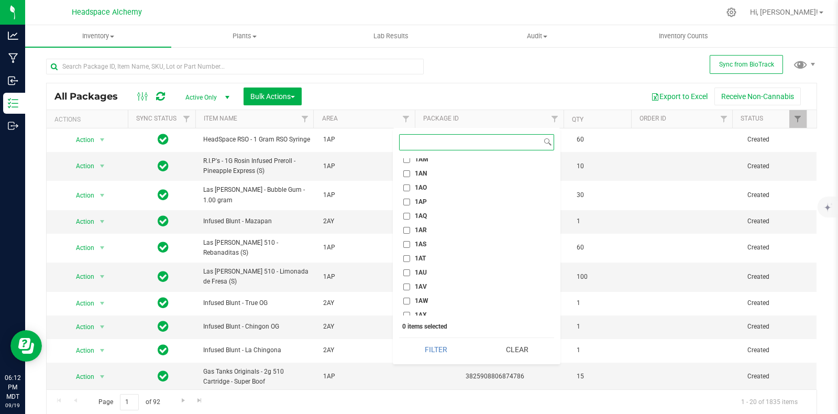
scroll to position [589, 0]
click at [410, 196] on label "1AK" at bounding box center [415, 196] width 24 height 7
click at [410, 196] on input "1AK" at bounding box center [406, 196] width 7 height 7
checkbox input "true"
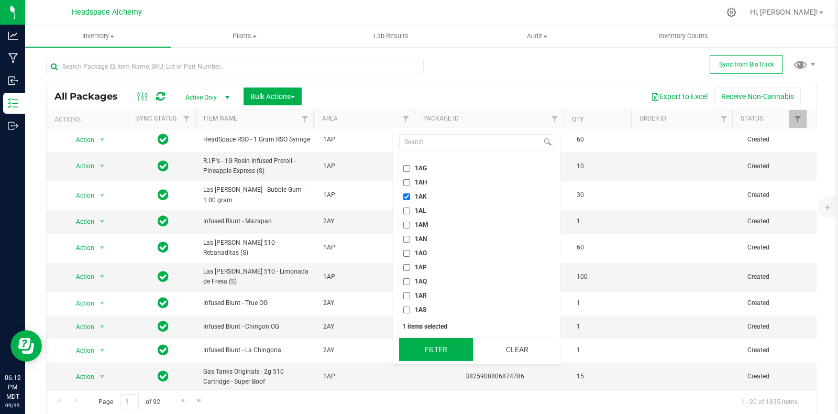
click at [449, 355] on button "Filter" at bounding box center [436, 349] width 74 height 23
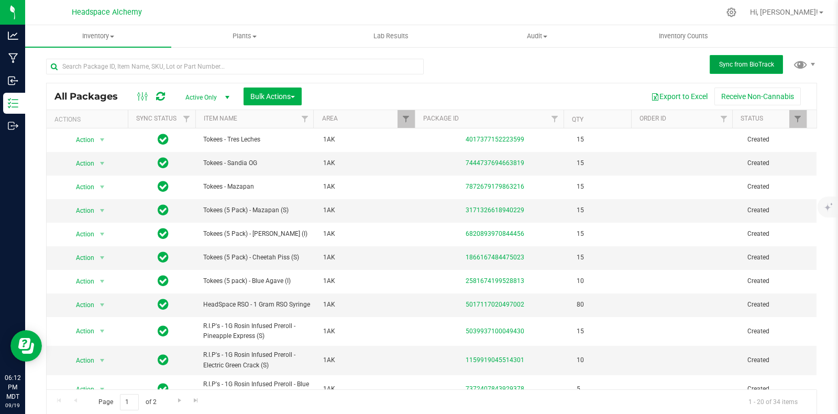
click at [710, 64] on button "Sync from BioTrack" at bounding box center [746, 64] width 73 height 19
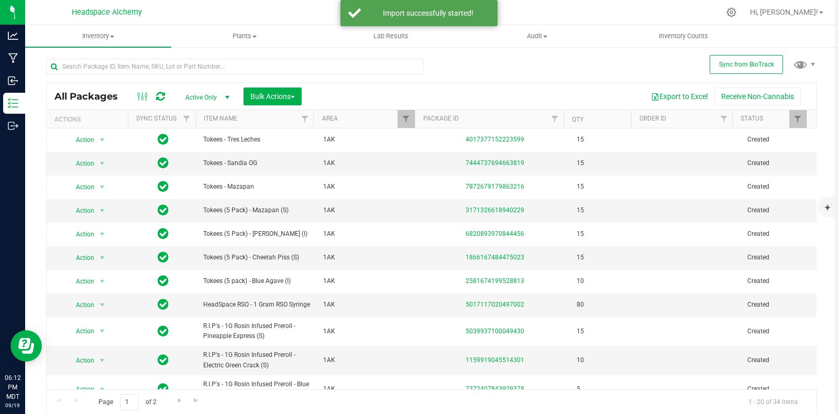
click at [161, 95] on icon at bounding box center [160, 96] width 9 height 10
click at [165, 96] on div at bounding box center [151, 96] width 35 height 13
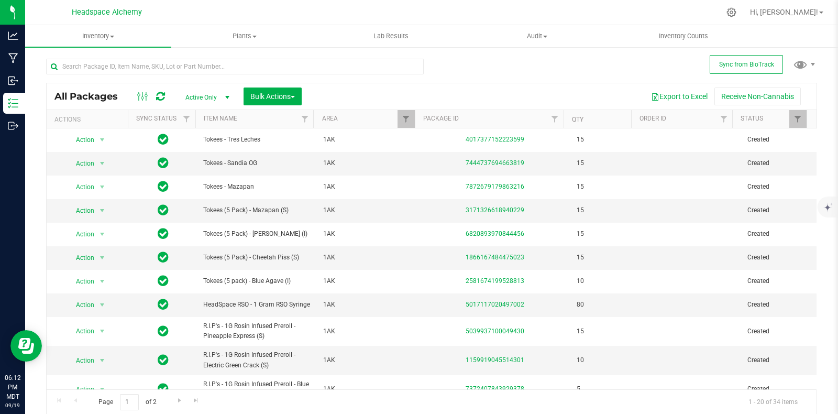
click at [162, 95] on icon at bounding box center [160, 96] width 9 height 10
click at [162, 95] on icon at bounding box center [160, 97] width 14 height 14
click at [736, 59] on button "Sync from BioTrack" at bounding box center [746, 64] width 73 height 19
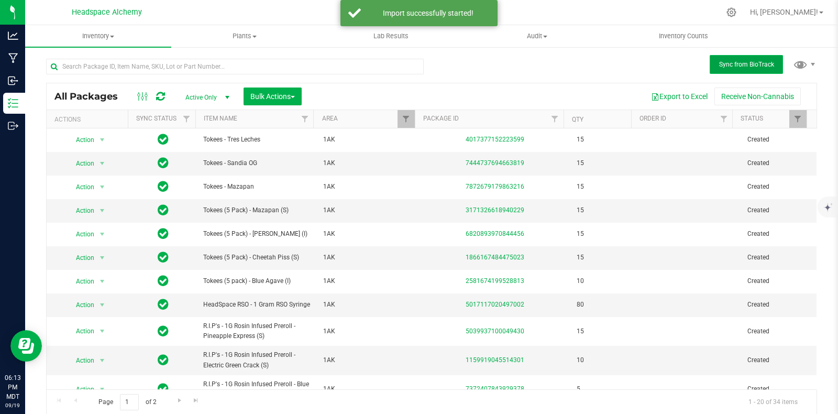
click at [732, 64] on span "Sync from BioTrack" at bounding box center [746, 64] width 55 height 7
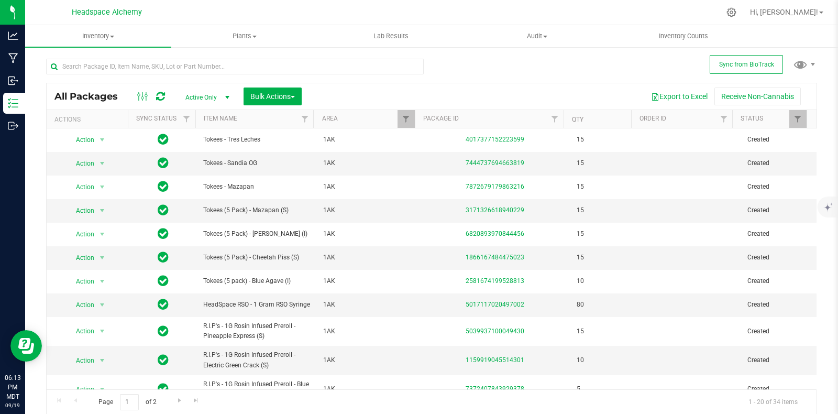
click at [158, 95] on icon at bounding box center [160, 96] width 9 height 10
click at [161, 95] on icon at bounding box center [160, 96] width 9 height 10
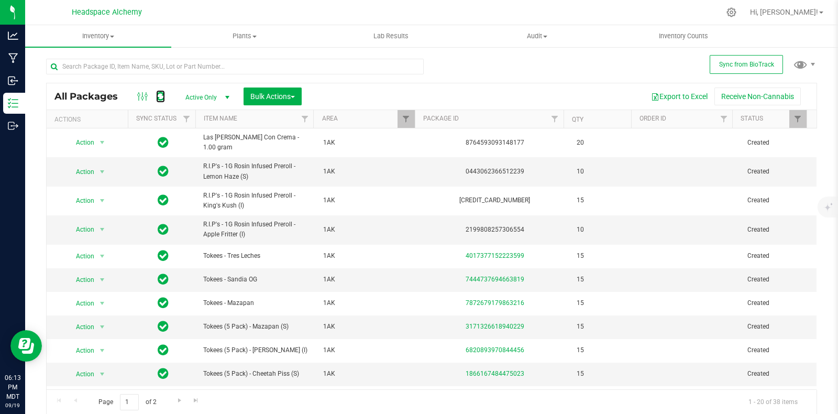
click at [161, 95] on icon at bounding box center [160, 96] width 9 height 10
click at [289, 92] on span "Bulk Actions" at bounding box center [272, 96] width 45 height 8
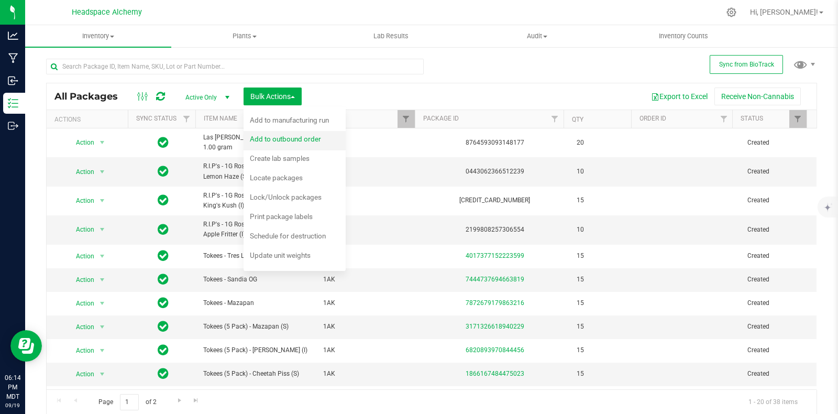
click at [302, 142] on span "Add to outbound order" at bounding box center [285, 139] width 71 height 8
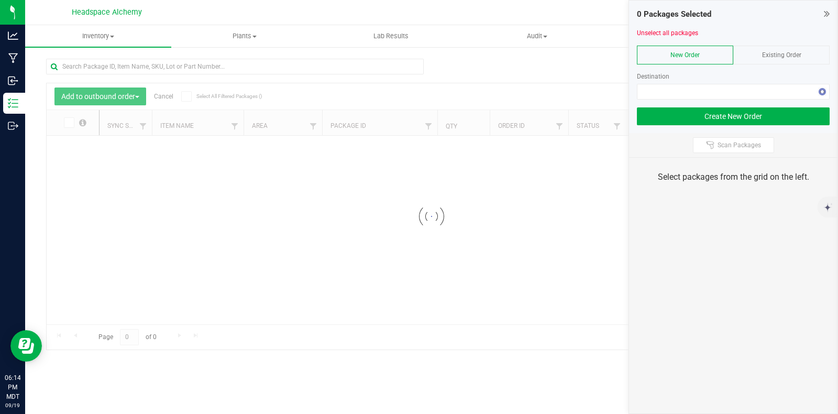
click at [781, 51] on span "Existing Order" at bounding box center [781, 54] width 39 height 7
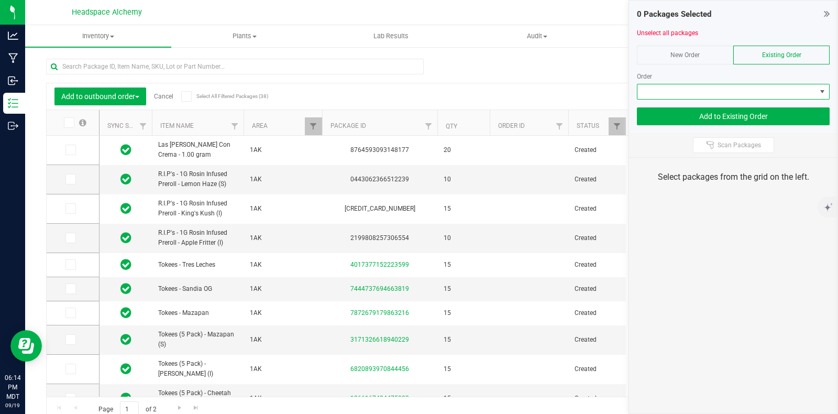
click at [809, 92] on span at bounding box center [726, 91] width 179 height 15
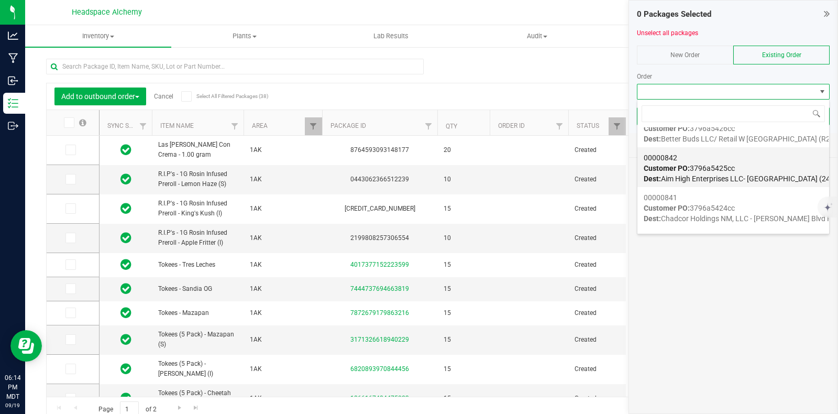
scroll to position [523, 0]
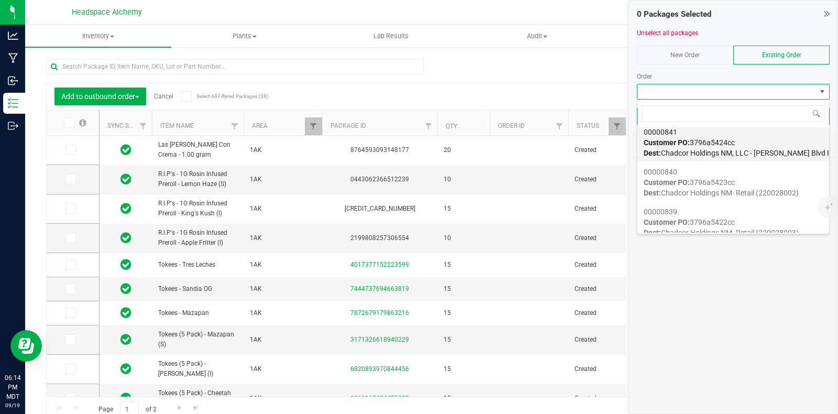
click at [745, 141] on div "00000841 Customer PO: 3796a5424cc Dest: Chadcor Holdings NM, LLC - [PERSON_NAME…" at bounding box center [733, 143] width 179 height 40
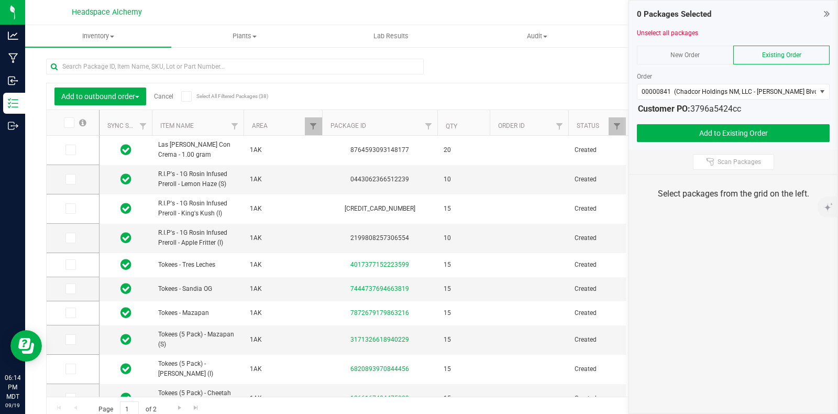
click at [183, 96] on icon at bounding box center [186, 96] width 7 height 0
click at [0, 0] on input "Select All Filtered Packages (38)" at bounding box center [0, 0] width 0 height 0
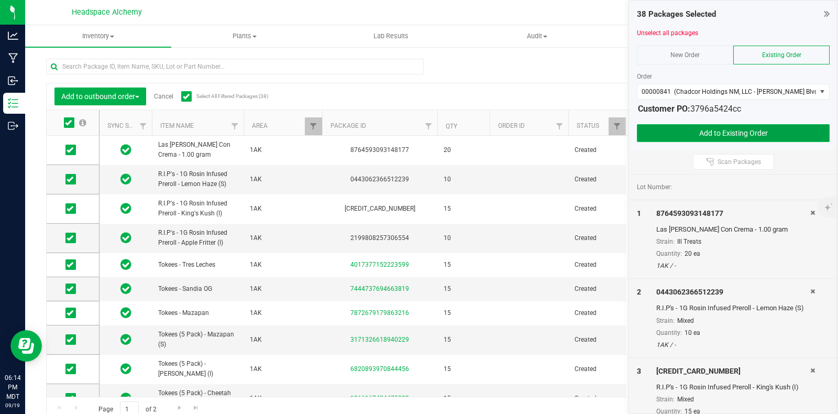
click at [744, 127] on button "Add to Existing Order" at bounding box center [733, 133] width 193 height 18
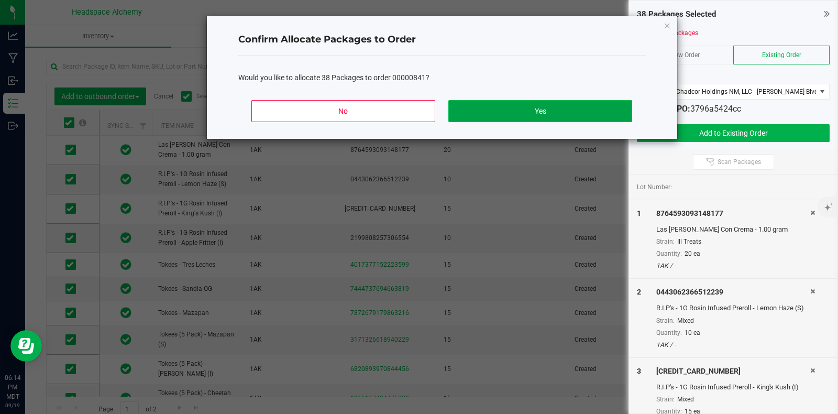
click at [524, 105] on button "Yes" at bounding box center [539, 111] width 183 height 22
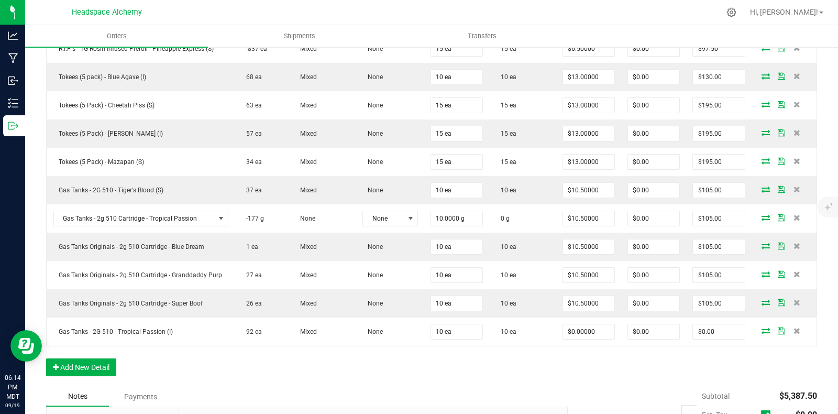
scroll to position [1178, 0]
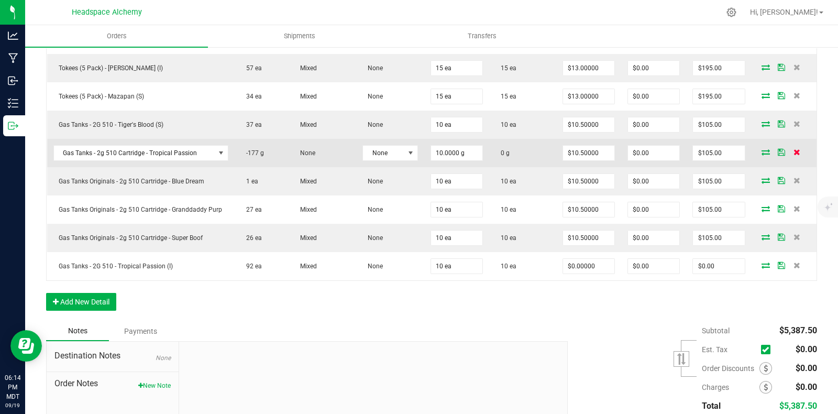
click at [793, 149] on icon at bounding box center [796, 152] width 7 height 6
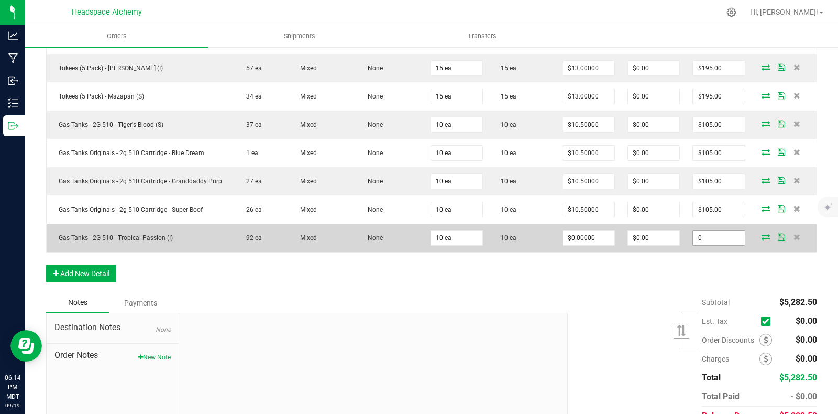
click at [706, 230] on input "0" at bounding box center [718, 237] width 51 height 15
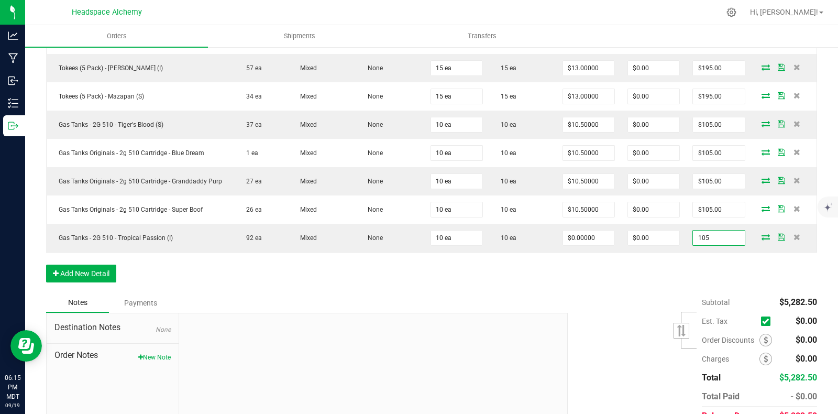
type input "105"
type input "$10.50000"
type input "$105.00"
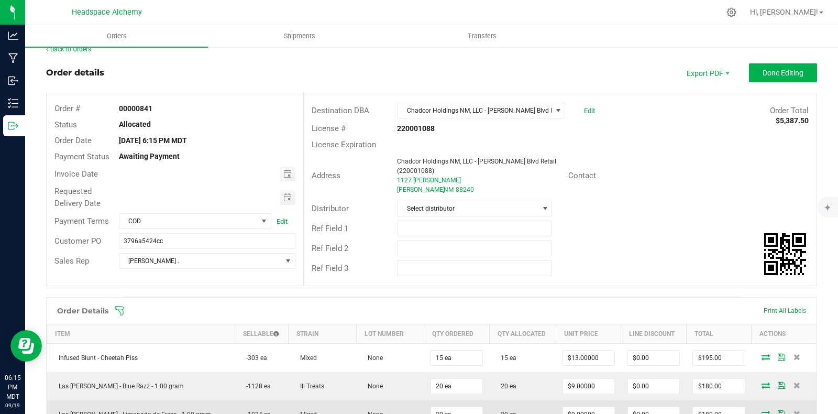
scroll to position [0, 0]
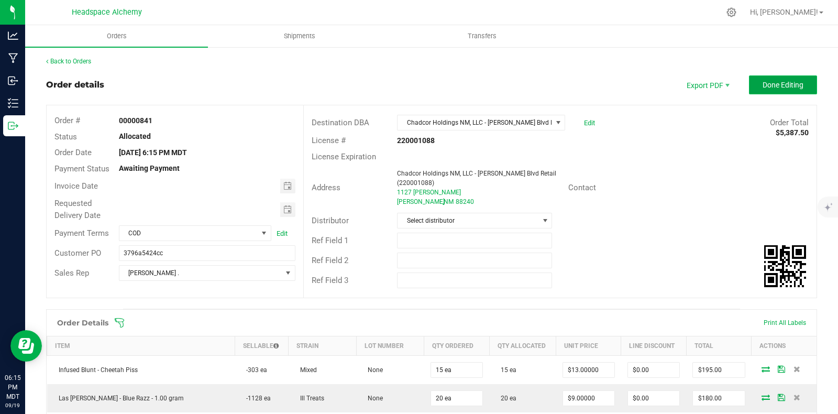
click at [781, 81] on span "Done Editing" at bounding box center [783, 85] width 41 height 8
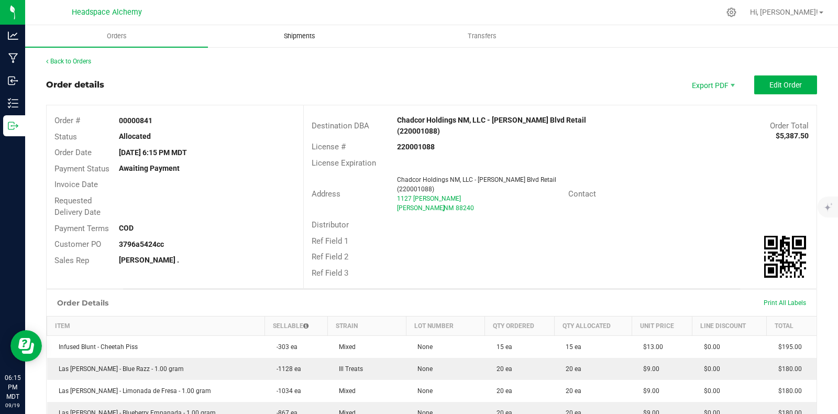
click at [300, 32] on span "Shipments" at bounding box center [300, 35] width 60 height 9
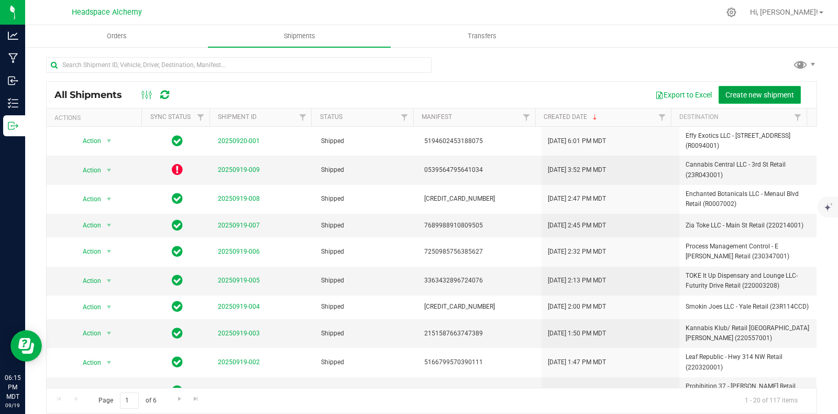
click at [757, 94] on span "Create new shipment" at bounding box center [759, 95] width 69 height 8
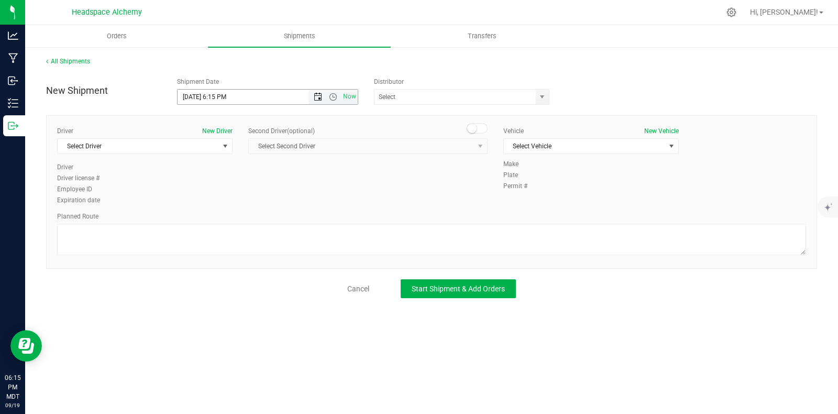
click at [319, 96] on span "Open the date view" at bounding box center [318, 97] width 8 height 8
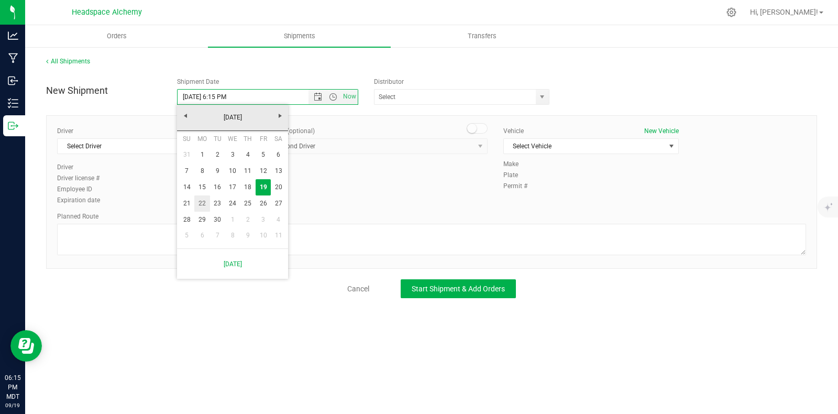
click at [204, 203] on link "22" at bounding box center [201, 203] width 15 height 16
type input "[DATE] 6:15 PM"
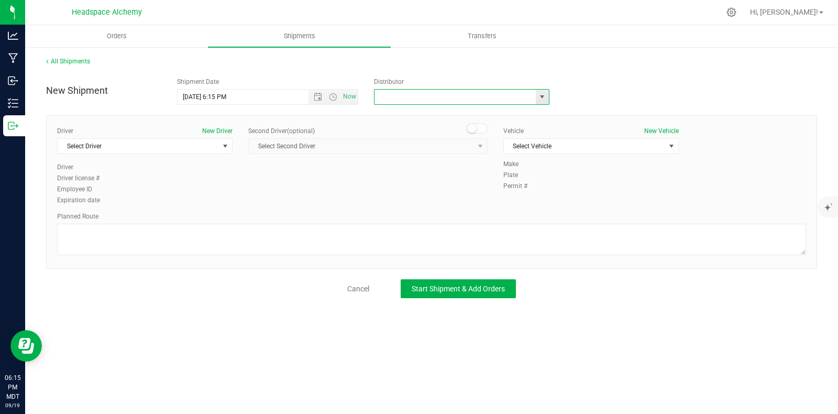
click at [429, 95] on input "text" at bounding box center [452, 97] width 157 height 15
click at [424, 114] on li "Headspace Alchemy (230021002)" at bounding box center [461, 115] width 174 height 16
type input "Headspace Alchemy (230021002)"
click at [230, 148] on span "select" at bounding box center [225, 146] width 13 height 15
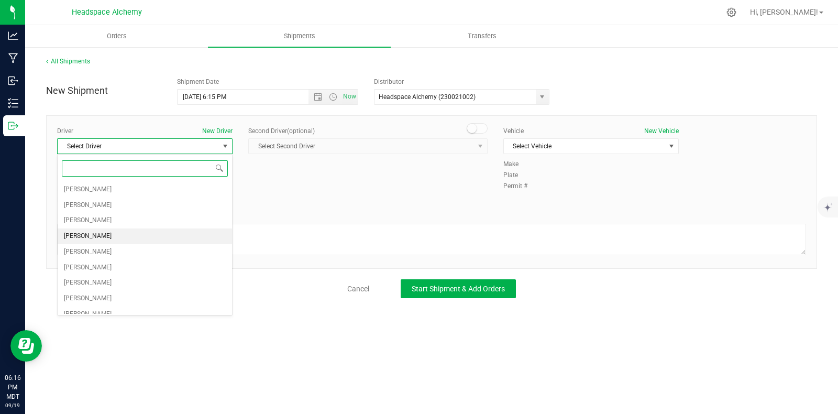
click at [83, 231] on span "[PERSON_NAME]" at bounding box center [88, 236] width 48 height 14
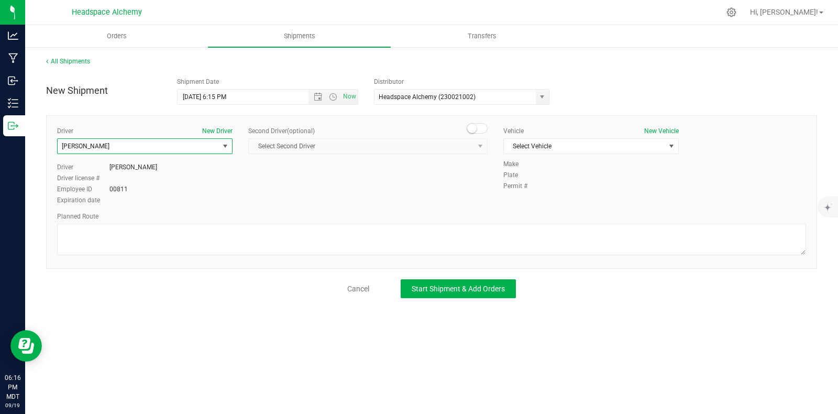
click at [474, 129] on small at bounding box center [471, 128] width 9 height 9
click at [471, 143] on span "Select Second Driver" at bounding box center [361, 146] width 225 height 15
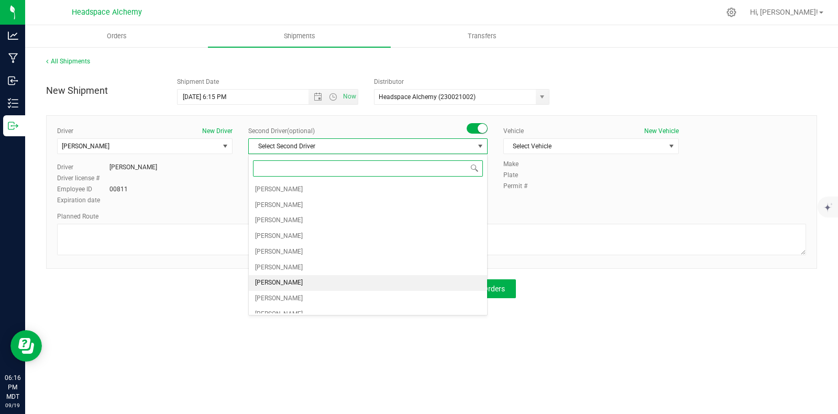
click at [286, 281] on span "[PERSON_NAME]" at bounding box center [279, 283] width 48 height 14
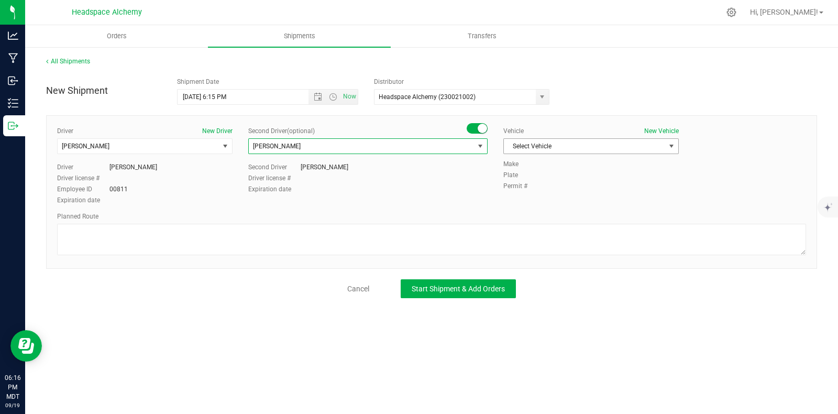
click at [586, 148] on span "Select Vehicle" at bounding box center [584, 146] width 161 height 15
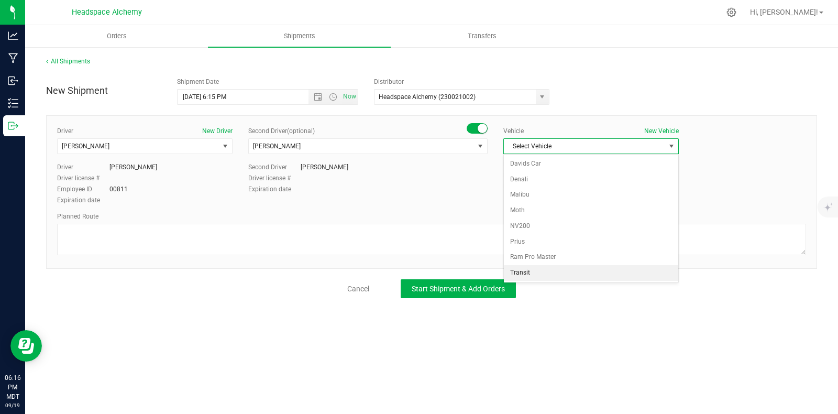
click at [523, 267] on li "Transit" at bounding box center [591, 273] width 174 height 16
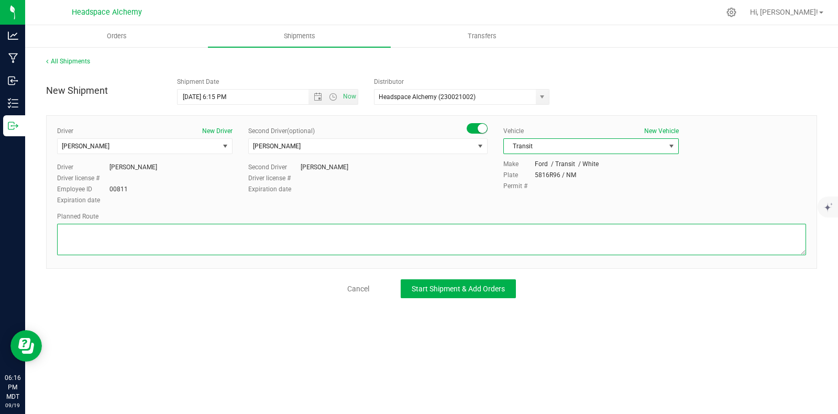
click at [466, 245] on textarea at bounding box center [431, 239] width 749 height 31
paste textarea "[STREET_ADDRESS]  Get on I-10 E from S Main St 6 min (2.5 mi)  Follow I-10 E,…"
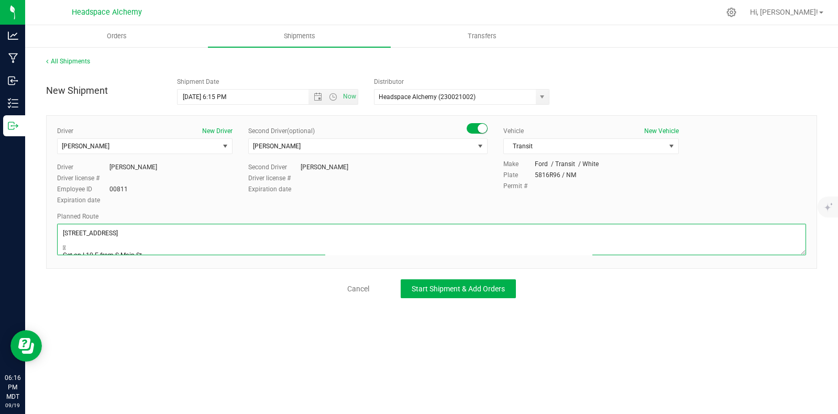
scroll to position [101, 0]
type textarea "[STREET_ADDRESS]  Get on I-10 E from S Main St 6 min (2.5 mi)  Follow I-10 E,…"
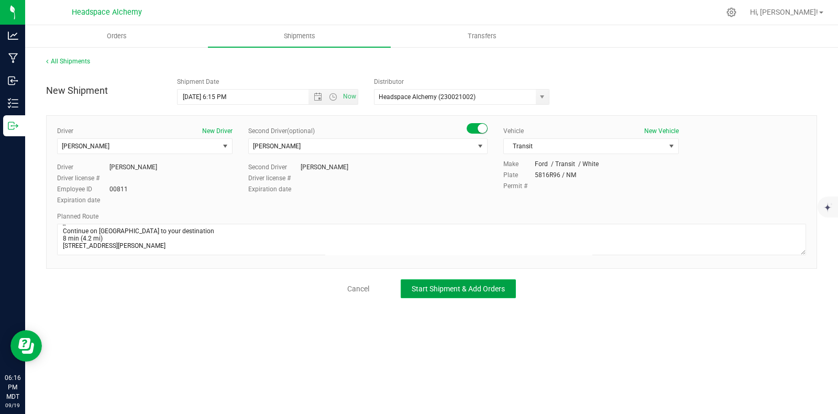
click at [443, 284] on span "Start Shipment & Add Orders" at bounding box center [458, 288] width 93 height 8
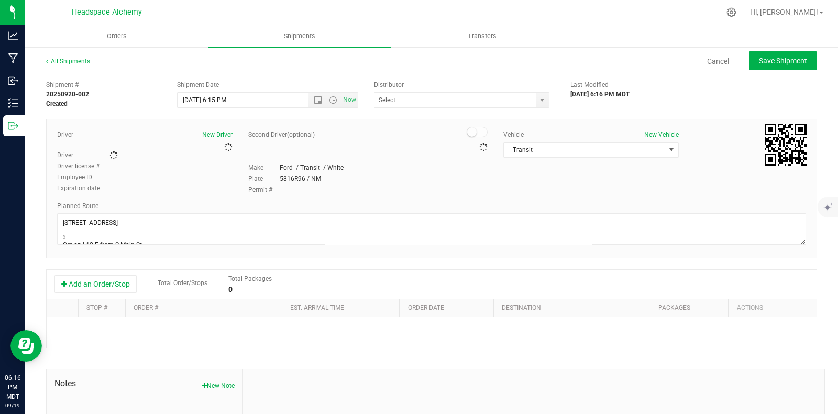
type input "Headspace Alchemy (230021002)"
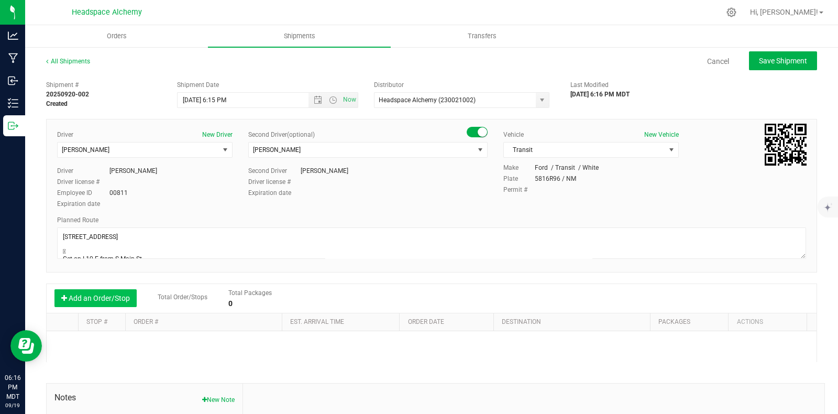
click at [122, 297] on button "Add an Order/Stop" at bounding box center [95, 298] width 82 height 18
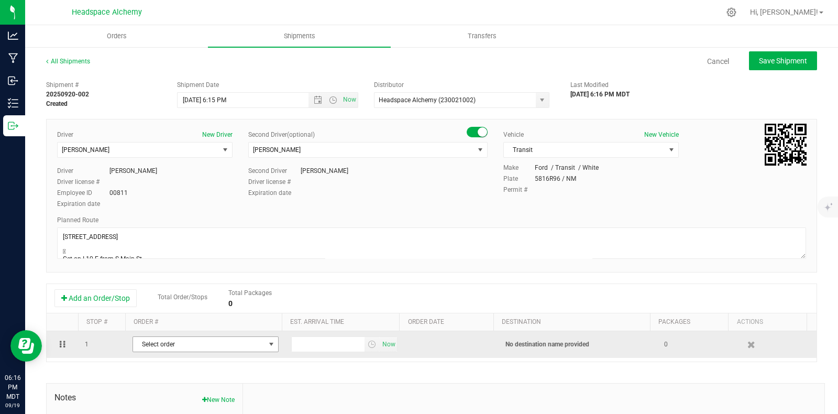
click at [268, 348] on span "select" at bounding box center [271, 344] width 8 height 8
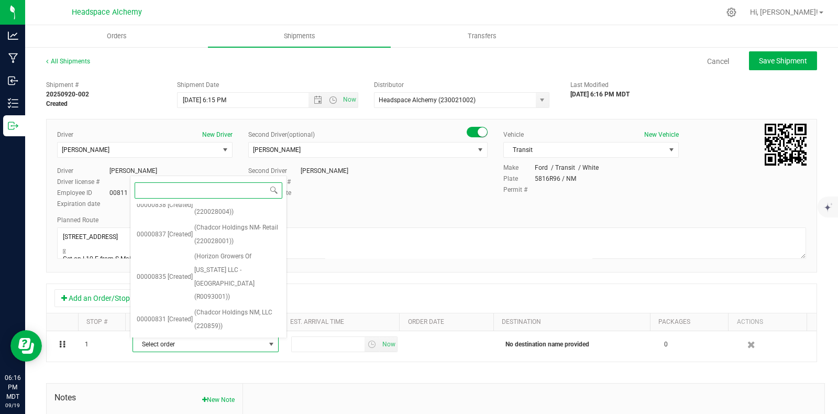
scroll to position [365, 0]
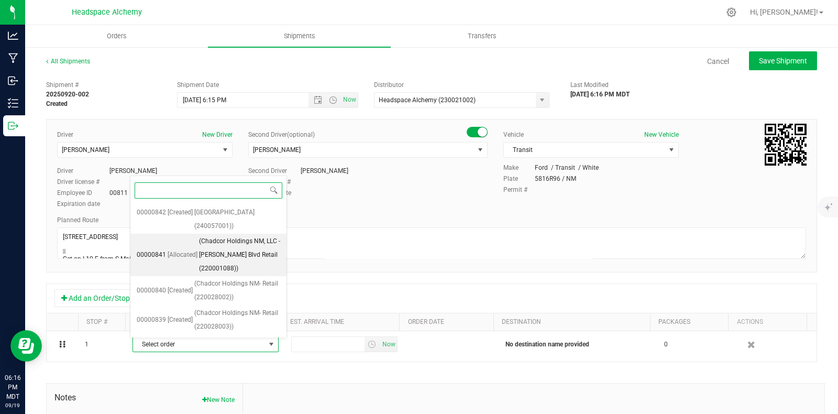
click at [234, 275] on span "(Chadcor Holdings NM, LLC - [PERSON_NAME] Blvd Retail (220001088))" at bounding box center [239, 255] width 81 height 40
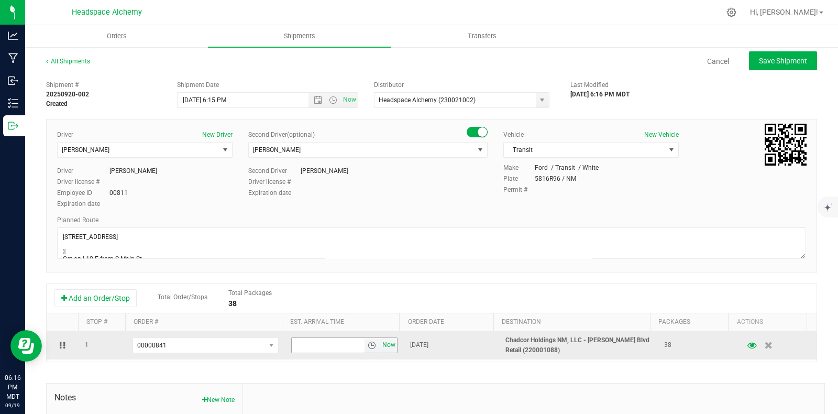
click at [381, 345] on span "Now" at bounding box center [389, 344] width 18 height 15
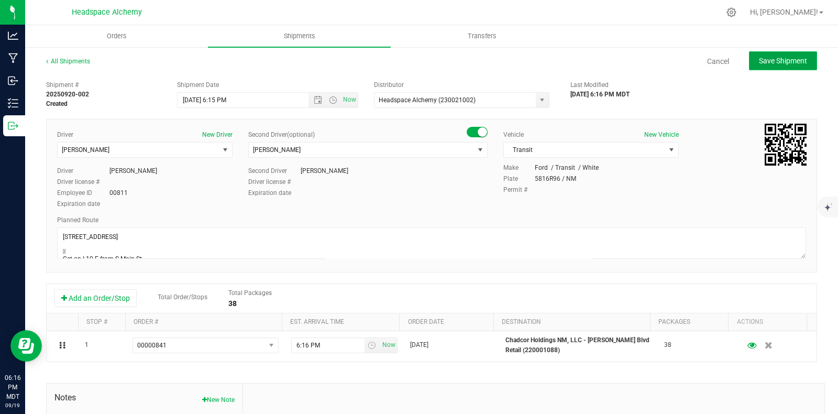
click at [771, 64] on span "Save Shipment" at bounding box center [783, 61] width 48 height 8
type input "[DATE] 12:15 AM"
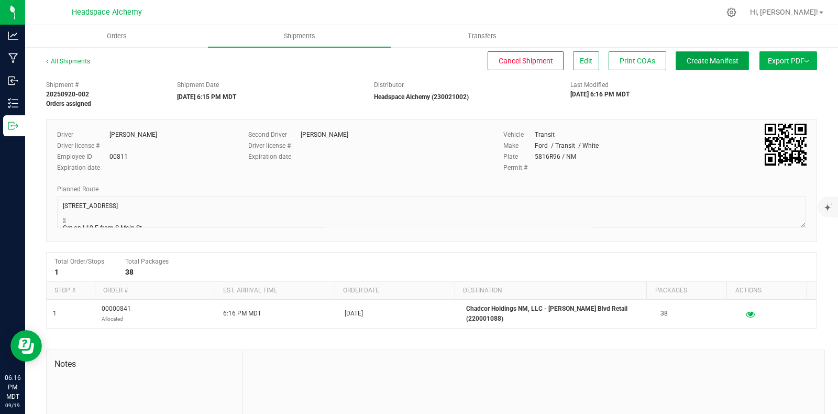
click at [687, 60] on span "Create Manifest" at bounding box center [713, 61] width 52 height 8
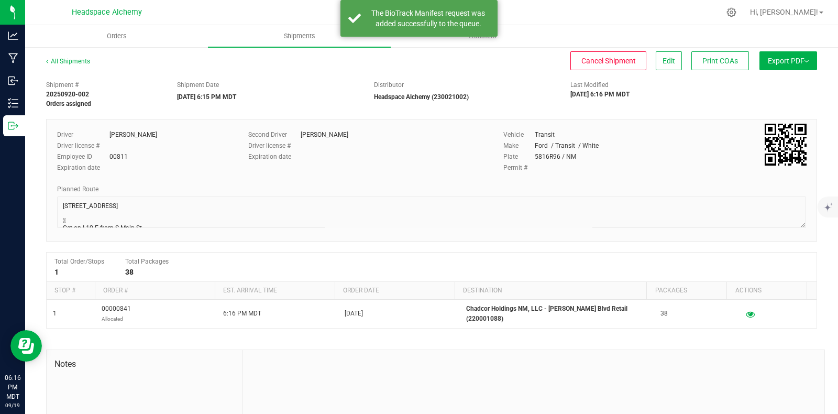
click at [800, 59] on button "Export PDF" at bounding box center [788, 60] width 58 height 19
click at [766, 83] on span "Manifest by Package ID" at bounding box center [772, 83] width 67 height 7
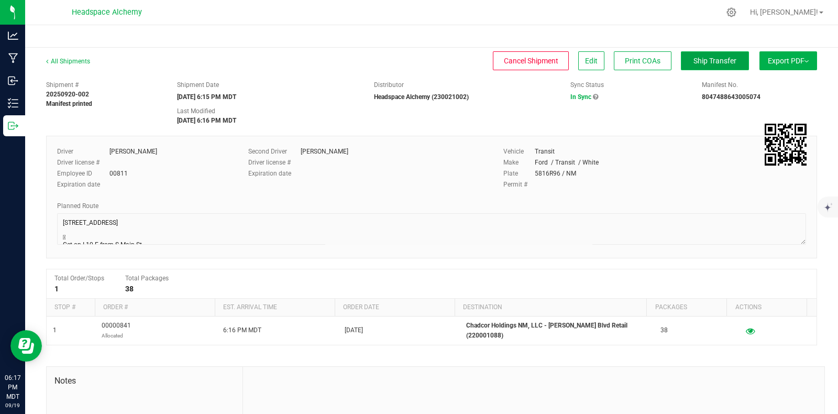
click at [693, 60] on span "Ship Transfer" at bounding box center [714, 61] width 43 height 8
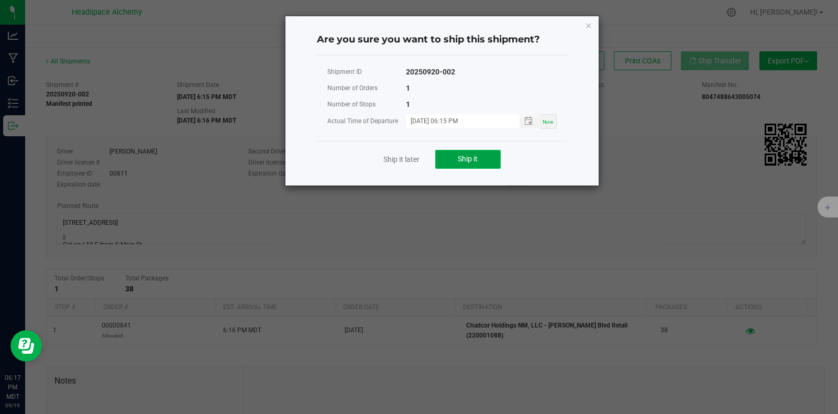
click at [467, 158] on span "Ship it" at bounding box center [468, 158] width 20 height 8
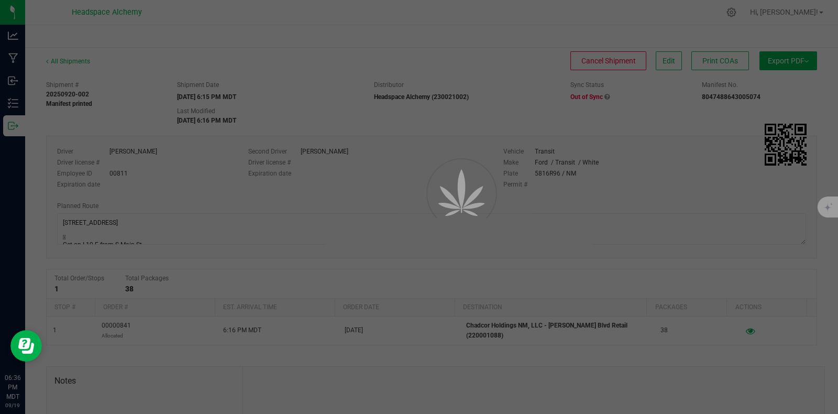
click at [278, 32] on div at bounding box center [419, 207] width 838 height 414
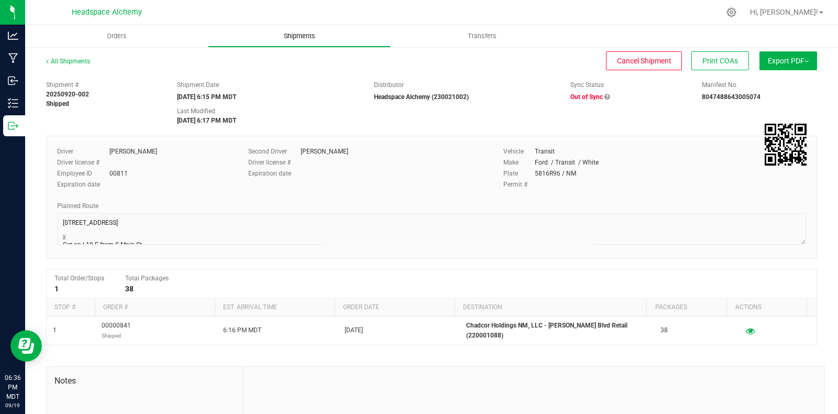
click at [303, 36] on span "Shipments" at bounding box center [300, 35] width 60 height 9
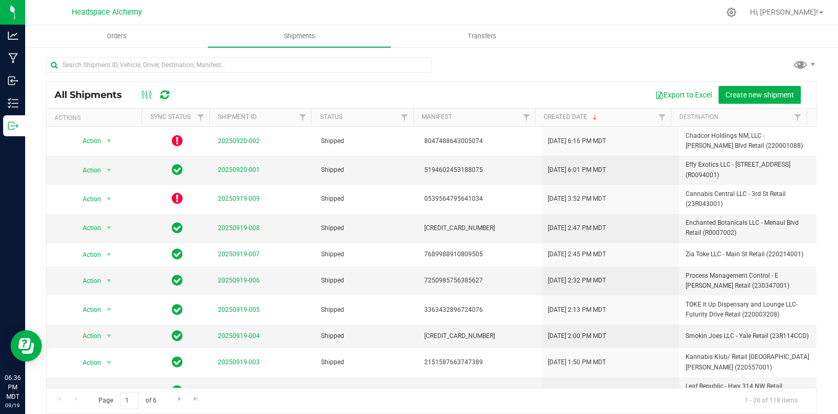
click at [508, 65] on div at bounding box center [431, 69] width 771 height 24
